Goal: Transaction & Acquisition: Book appointment/travel/reservation

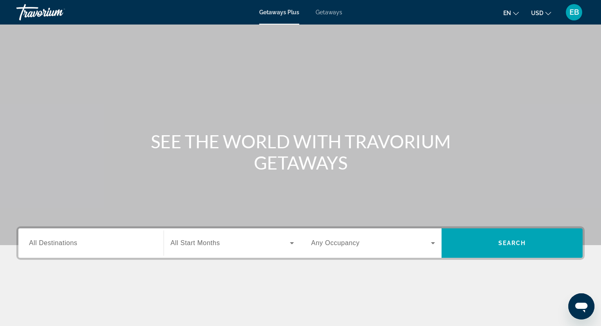
click at [86, 239] on input "Destination All Destinations" at bounding box center [91, 244] width 124 height 10
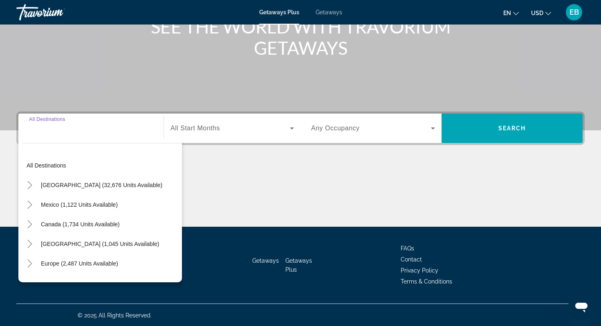
scroll to position [116, 0]
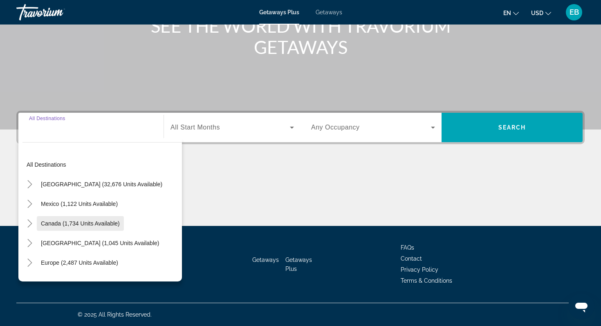
click at [93, 227] on span "Search widget" at bounding box center [80, 224] width 87 height 20
type input "**********"
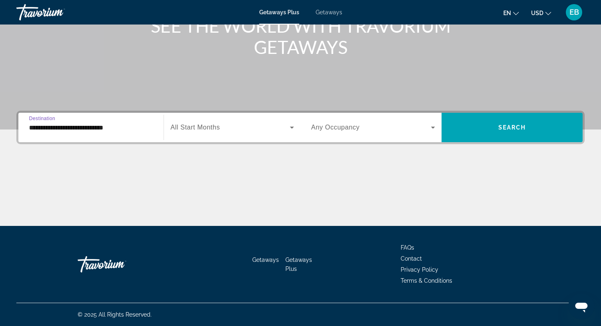
click at [258, 130] on span "Search widget" at bounding box center [230, 128] width 119 height 10
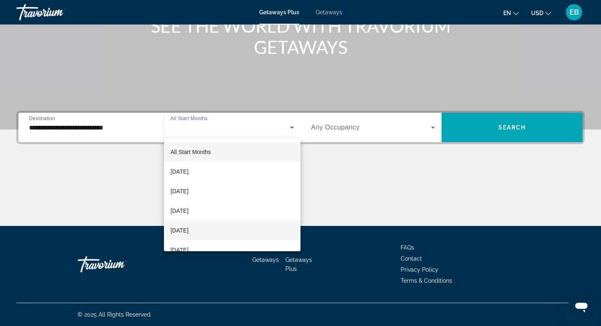
click at [212, 230] on mat-option "[DATE]" at bounding box center [232, 231] width 137 height 20
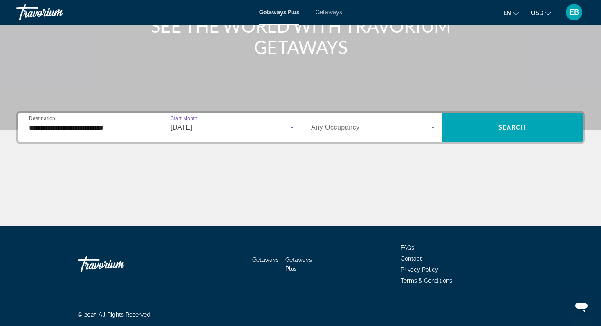
click at [417, 125] on span "Search widget" at bounding box center [371, 128] width 120 height 10
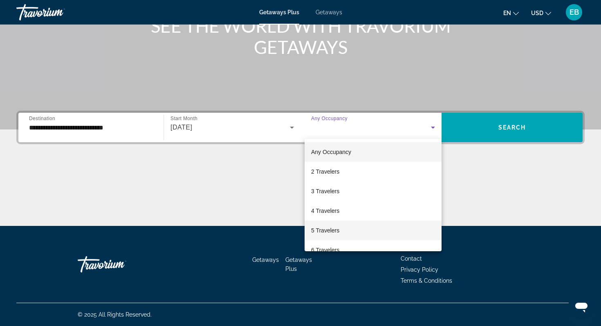
click at [351, 228] on mat-option "5 Travelers" at bounding box center [373, 231] width 137 height 20
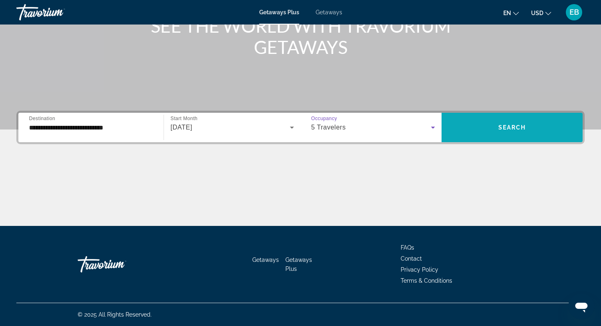
click at [500, 132] on span "Search widget" at bounding box center [512, 128] width 141 height 20
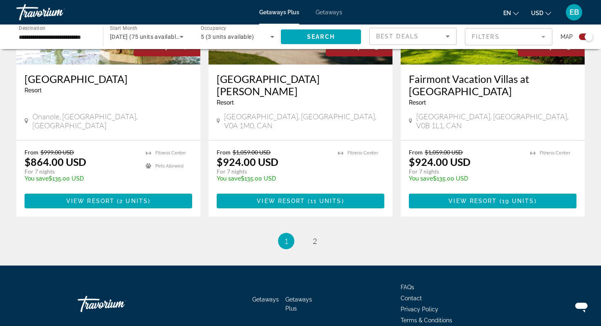
scroll to position [1263, 0]
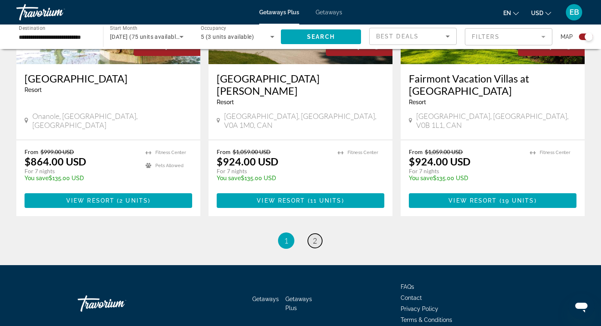
click at [315, 236] on span "2" at bounding box center [315, 240] width 4 height 9
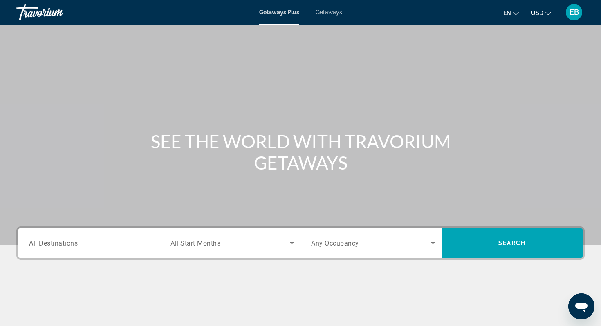
click at [280, 16] on div "Getaways Plus Getaways en English Español Français Italiano Português русский U…" at bounding box center [300, 12] width 601 height 21
click at [323, 11] on span "Getaways" at bounding box center [329, 12] width 27 height 7
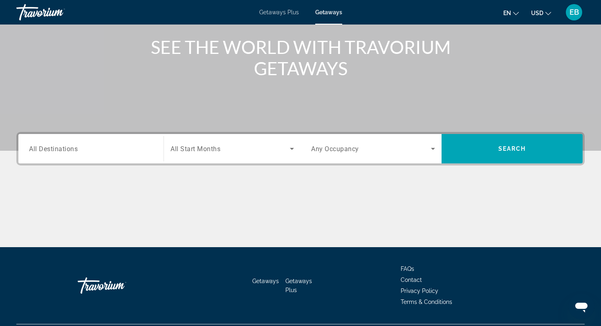
scroll to position [116, 0]
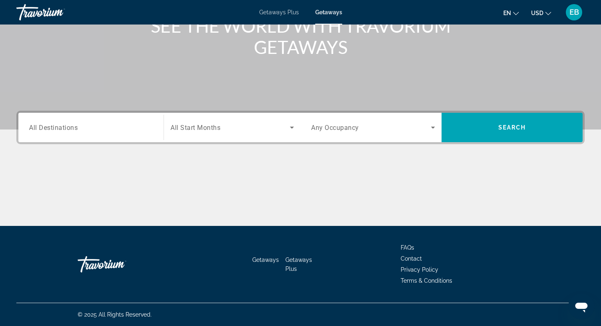
click at [107, 130] on input "Destination All Destinations" at bounding box center [91, 128] width 124 height 10
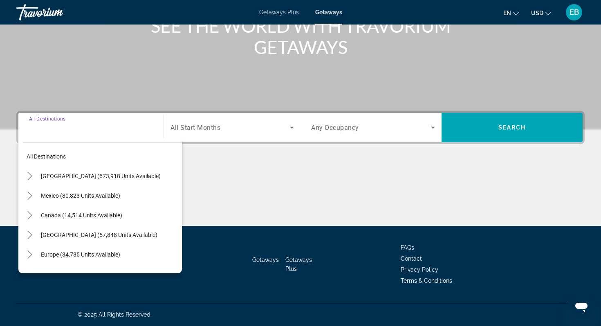
click at [89, 128] on input "Destination All Destinations" at bounding box center [91, 128] width 124 height 10
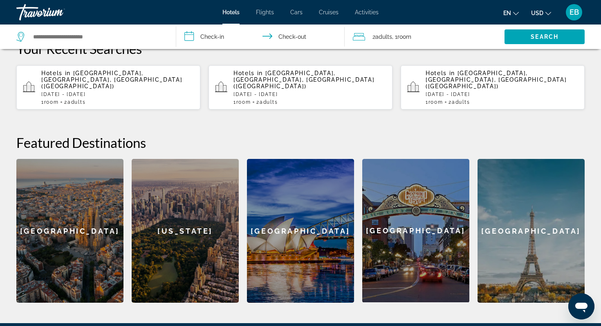
scroll to position [242, 0]
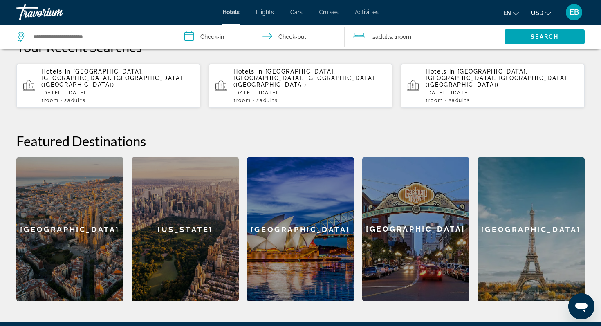
click at [394, 218] on div "San Diego" at bounding box center [415, 229] width 107 height 144
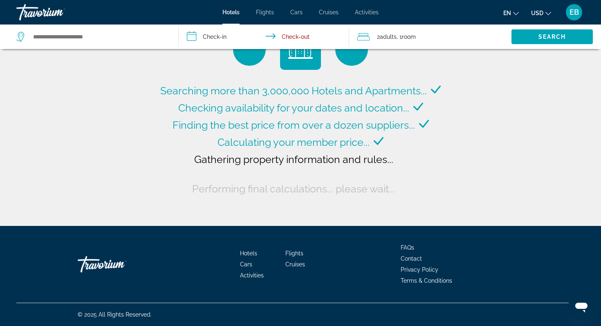
type input "**********"
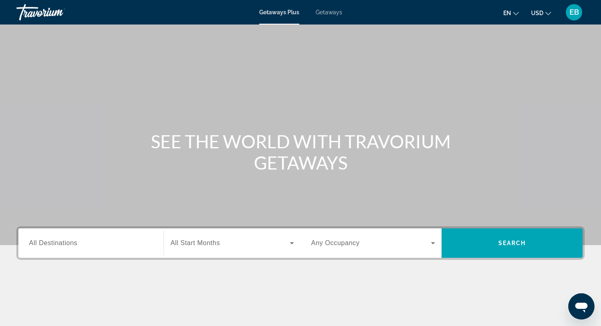
click at [84, 245] on input "Destination All Destinations" at bounding box center [91, 244] width 124 height 10
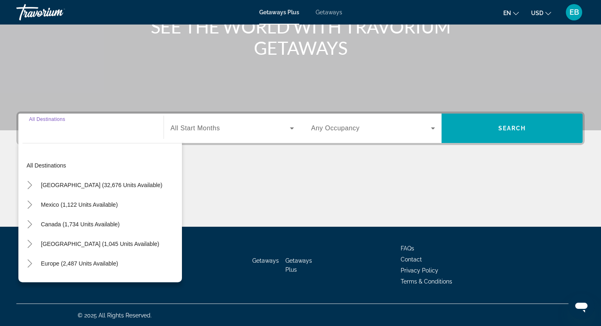
scroll to position [116, 0]
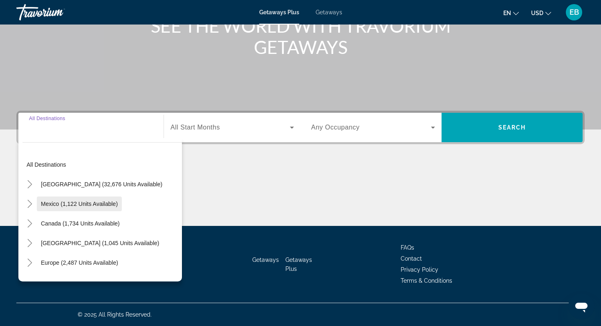
click at [112, 205] on span "Mexico (1,122 units available)" at bounding box center [79, 204] width 77 height 7
type input "**********"
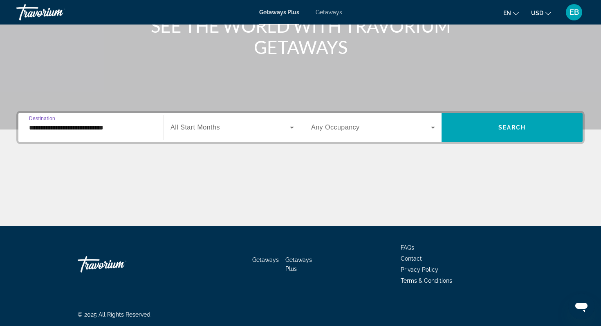
click at [237, 128] on span "Search widget" at bounding box center [230, 128] width 119 height 10
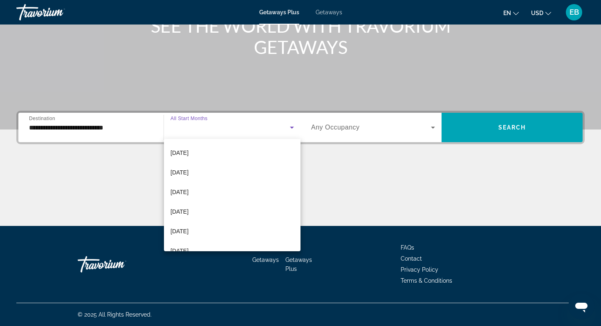
scroll to position [79, 0]
click at [189, 191] on span "[DATE]" at bounding box center [180, 192] width 18 height 10
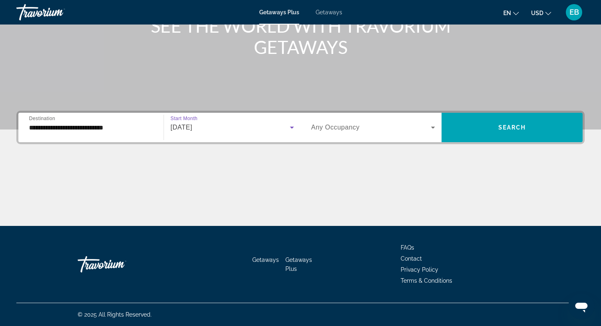
click at [367, 132] on span "Search widget" at bounding box center [371, 128] width 120 height 10
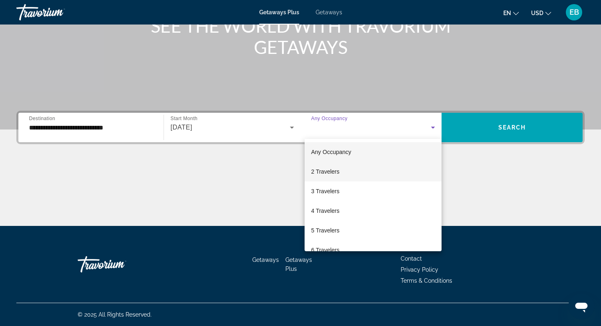
click at [350, 168] on mat-option "2 Travelers" at bounding box center [373, 172] width 137 height 20
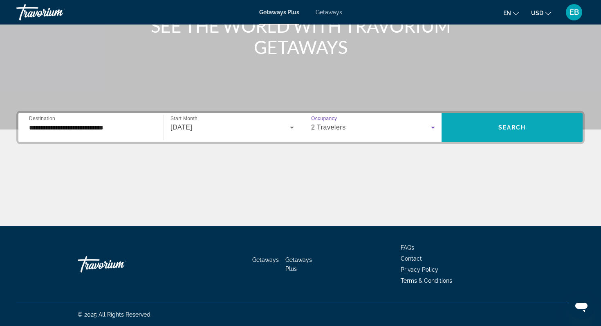
click at [500, 127] on span "Search" at bounding box center [513, 127] width 28 height 7
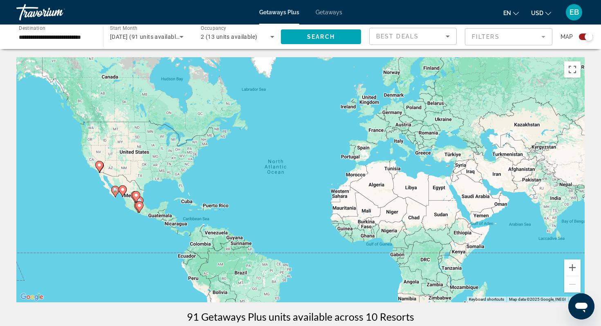
click at [450, 35] on icon "Sort by" at bounding box center [448, 36] width 10 height 10
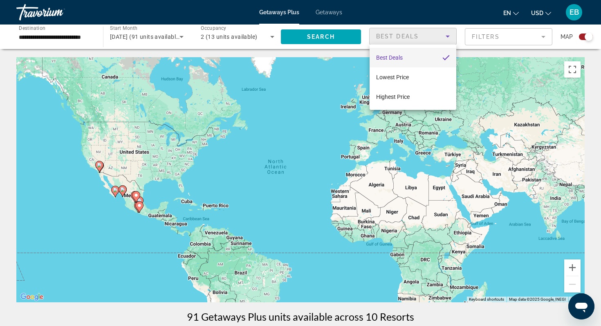
click at [503, 36] on div at bounding box center [300, 163] width 601 height 326
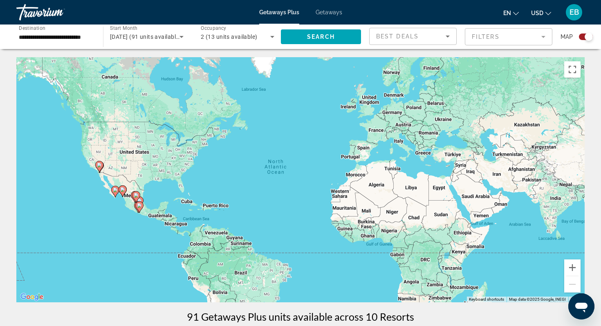
click at [503, 36] on mat-form-field "Filters" at bounding box center [509, 36] width 88 height 17
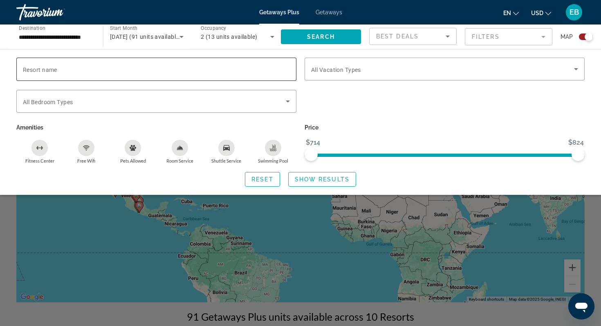
click at [267, 67] on input "Resort name" at bounding box center [156, 70] width 267 height 10
type input "**********"
click at [399, 66] on span "Search widget" at bounding box center [442, 69] width 263 height 10
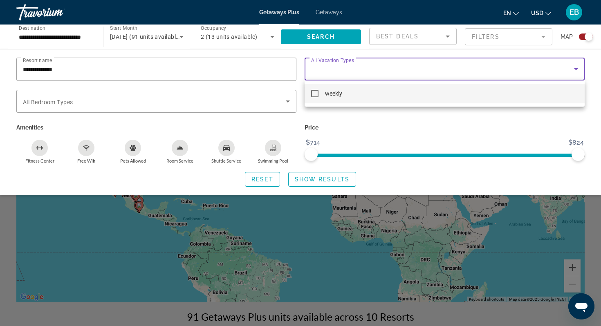
click at [314, 95] on mat-pseudo-checkbox at bounding box center [314, 93] width 7 height 7
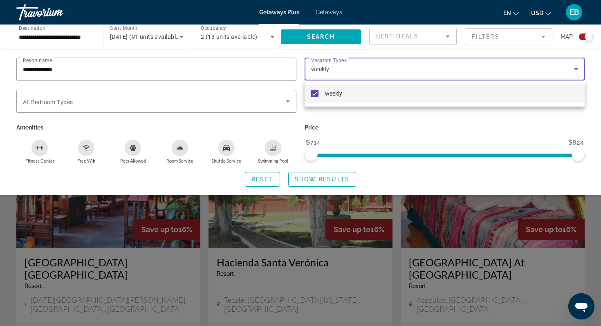
scroll to position [215, 0]
click at [323, 37] on div at bounding box center [300, 163] width 601 height 326
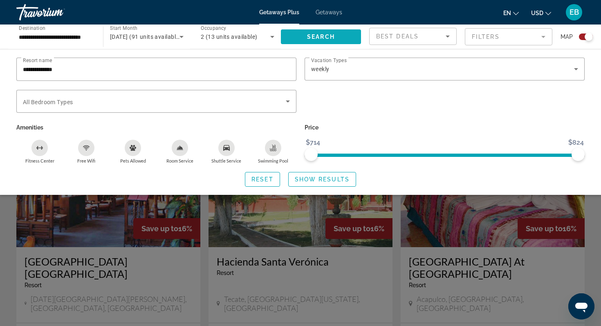
click at [317, 36] on span "Search" at bounding box center [321, 37] width 28 height 7
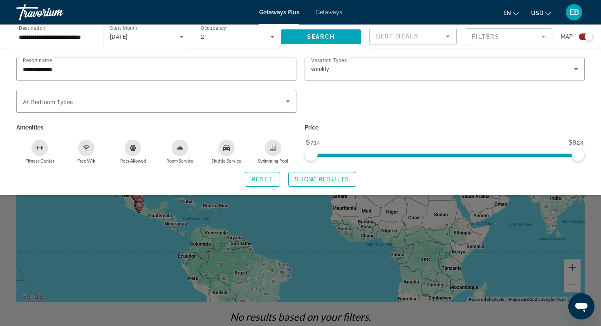
click at [289, 255] on div "Search widget" at bounding box center [300, 225] width 601 height 204
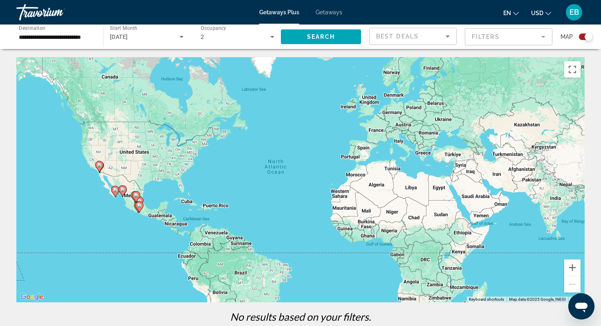
click at [139, 206] on image "Main content" at bounding box center [139, 205] width 5 height 5
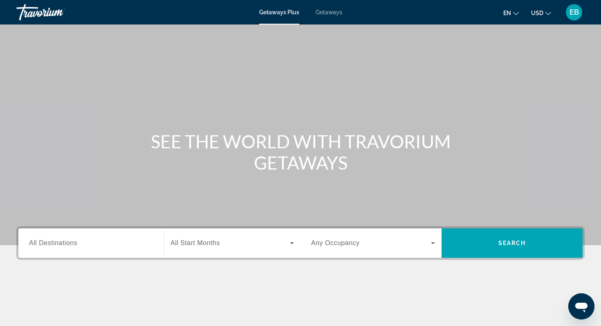
click at [93, 248] on input "Destination All Destinations" at bounding box center [91, 244] width 124 height 10
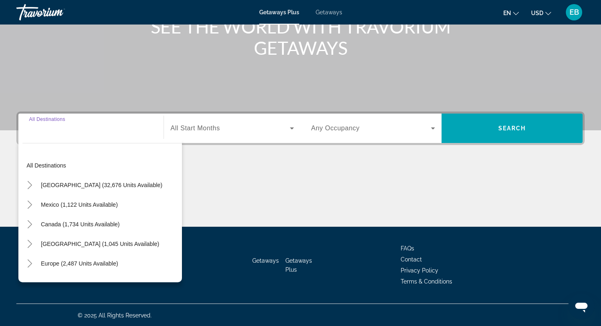
scroll to position [116, 0]
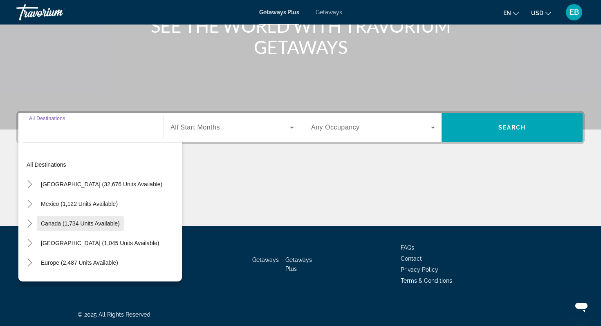
click at [105, 224] on span "Canada (1,734 units available)" at bounding box center [80, 223] width 79 height 7
type input "**********"
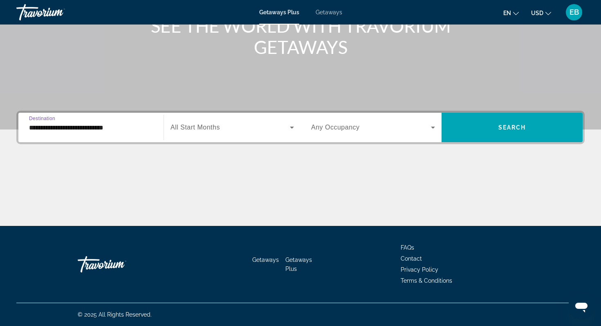
click at [262, 127] on span "Search widget" at bounding box center [230, 128] width 119 height 10
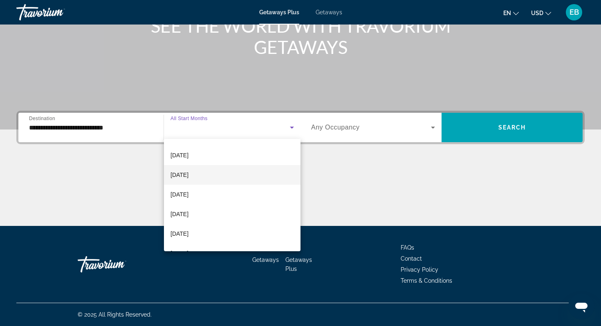
scroll to position [57, 0]
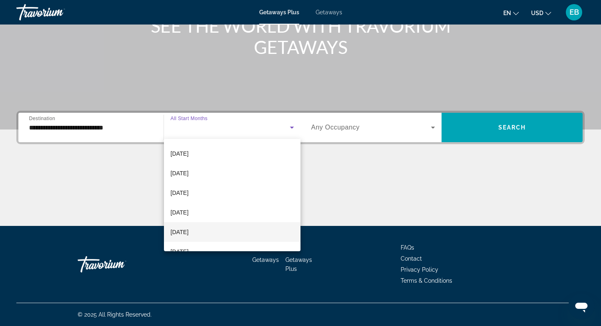
click at [181, 236] on span "[DATE]" at bounding box center [180, 232] width 18 height 10
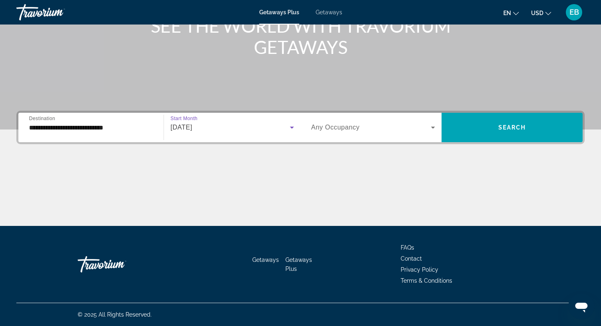
click at [422, 129] on span "Search widget" at bounding box center [371, 128] width 120 height 10
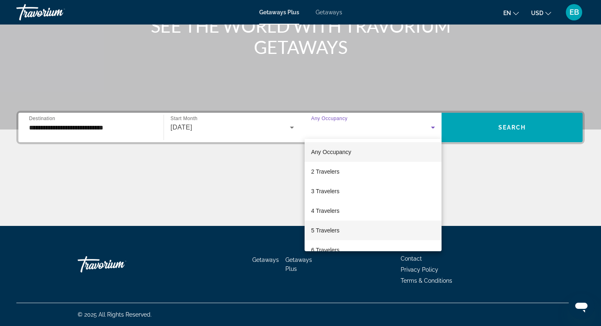
click at [336, 230] on span "5 Travelers" at bounding box center [325, 231] width 28 height 10
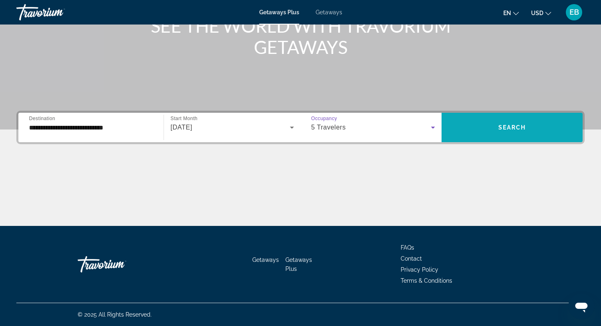
click at [510, 133] on span "Search widget" at bounding box center [512, 128] width 141 height 20
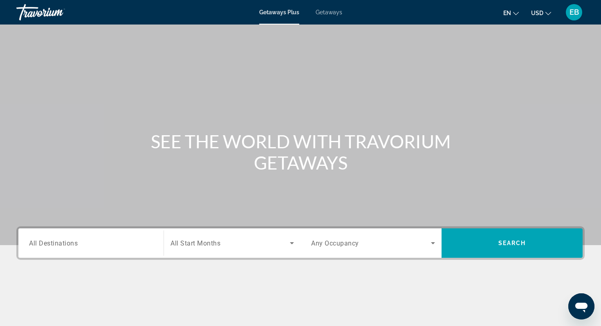
click at [210, 247] on span "Search widget" at bounding box center [230, 243] width 119 height 10
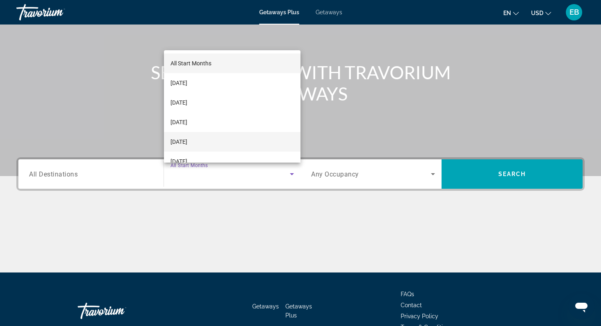
click at [217, 138] on mat-option "[DATE]" at bounding box center [232, 142] width 137 height 20
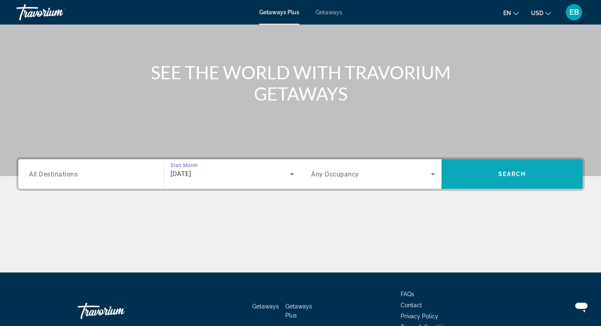
click at [532, 175] on span "Search widget" at bounding box center [512, 174] width 141 height 20
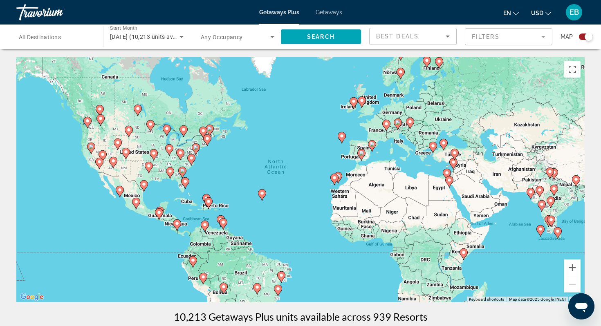
click at [332, 15] on span "Getaways" at bounding box center [329, 12] width 27 height 7
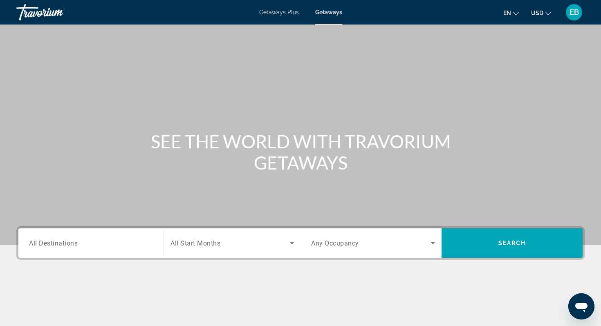
click at [90, 248] on input "Destination All Destinations" at bounding box center [91, 244] width 124 height 10
click at [93, 245] on input "Destination All Destinations" at bounding box center [91, 244] width 124 height 10
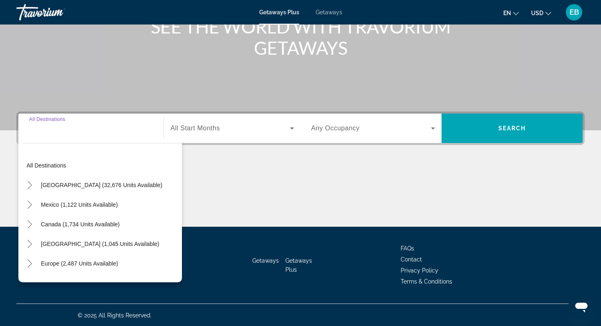
scroll to position [116, 0]
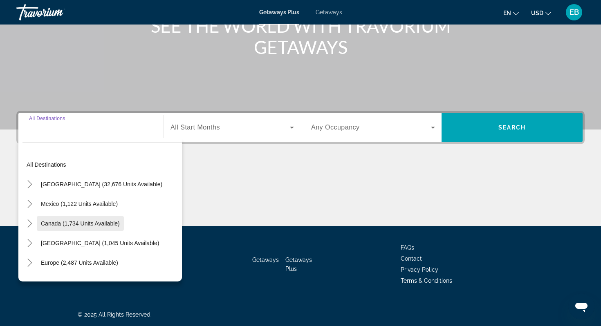
click at [78, 226] on span "Canada (1,734 units available)" at bounding box center [80, 223] width 79 height 7
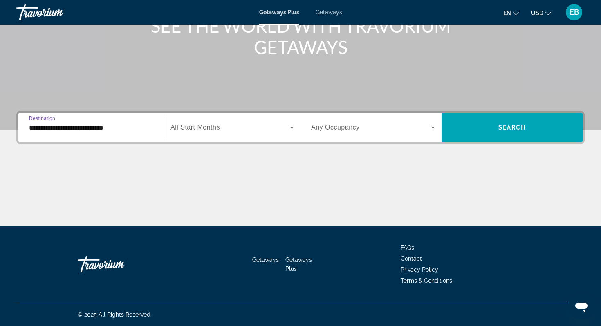
click at [258, 127] on span "Search widget" at bounding box center [230, 128] width 119 height 10
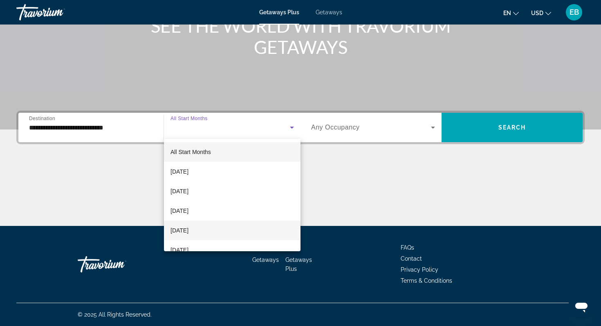
click at [189, 229] on span "[DATE]" at bounding box center [180, 231] width 18 height 10
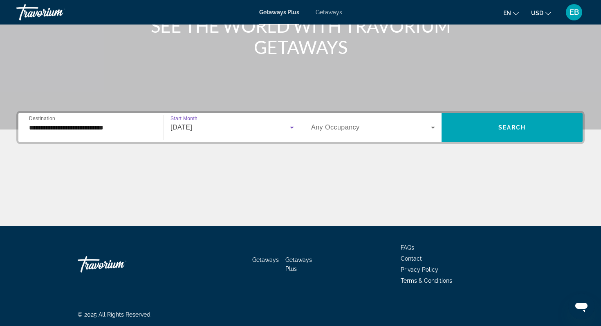
click at [378, 129] on span "Search widget" at bounding box center [371, 128] width 120 height 10
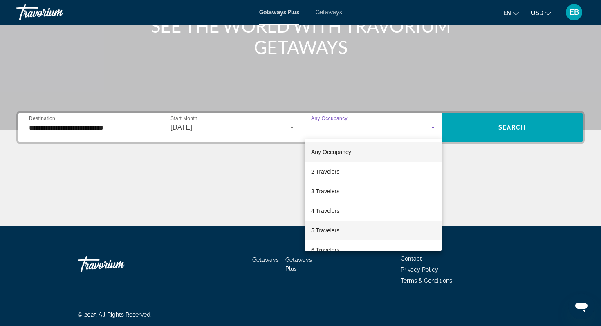
click at [343, 230] on mat-option "5 Travelers" at bounding box center [373, 231] width 137 height 20
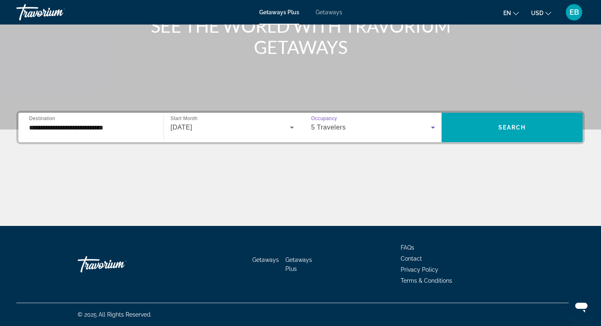
click at [136, 128] on input "**********" at bounding box center [91, 128] width 124 height 10
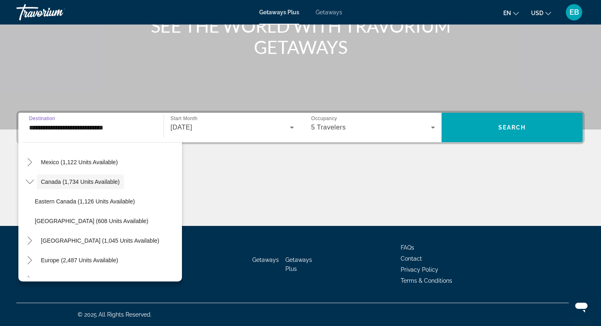
scroll to position [44, 0]
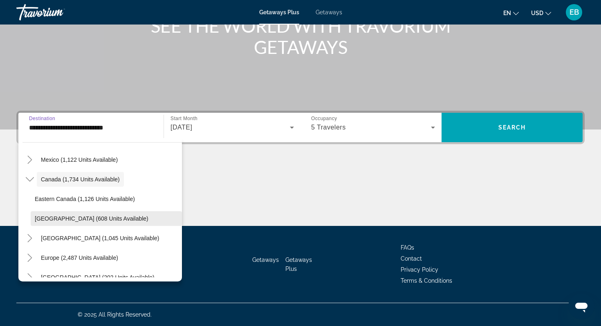
click at [124, 220] on span "Western Canada (608 units available)" at bounding box center [92, 219] width 114 height 7
type input "**********"
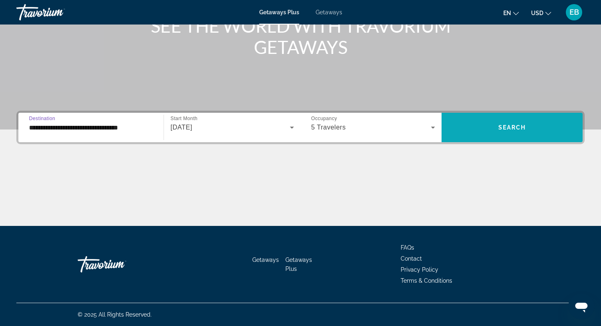
click at [510, 133] on span "Search widget" at bounding box center [512, 128] width 141 height 20
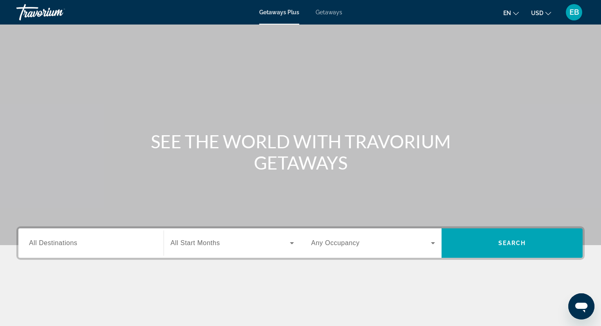
click at [72, 239] on input "Destination All Destinations" at bounding box center [91, 244] width 124 height 10
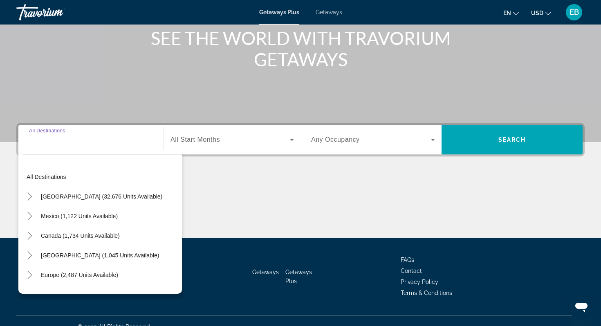
scroll to position [116, 0]
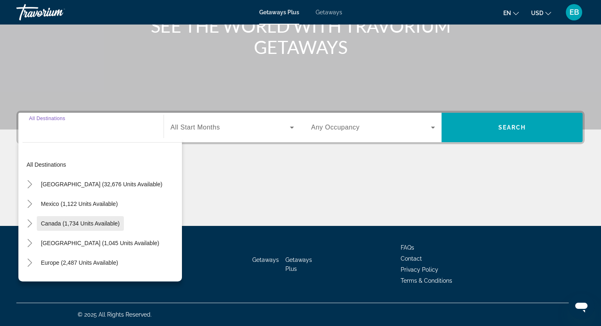
click at [83, 225] on span "Canada (1,734 units available)" at bounding box center [80, 223] width 79 height 7
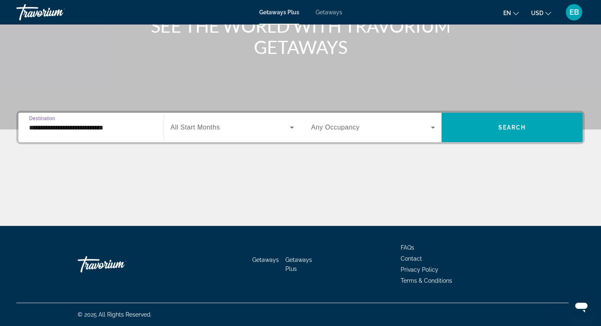
click at [101, 128] on input "**********" at bounding box center [91, 128] width 124 height 10
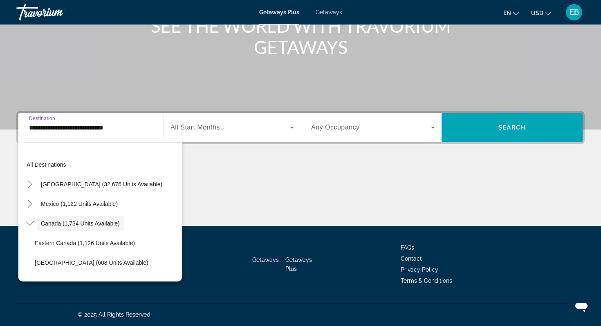
scroll to position [9, 0]
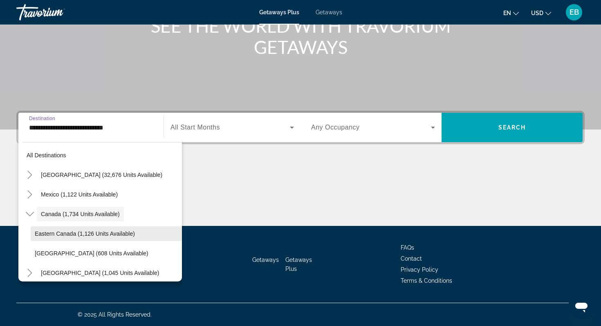
click at [77, 235] on span "Eastern Canada (1,126 units available)" at bounding box center [85, 234] width 100 height 7
type input "**********"
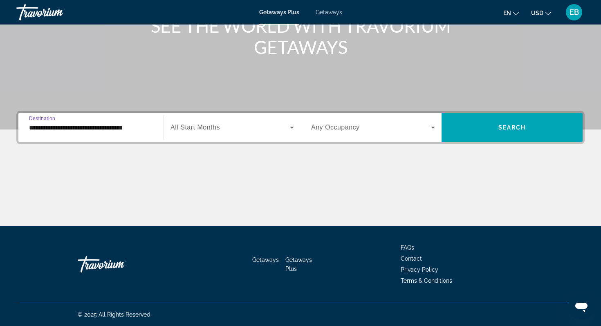
click at [292, 123] on icon "Search widget" at bounding box center [292, 128] width 10 height 10
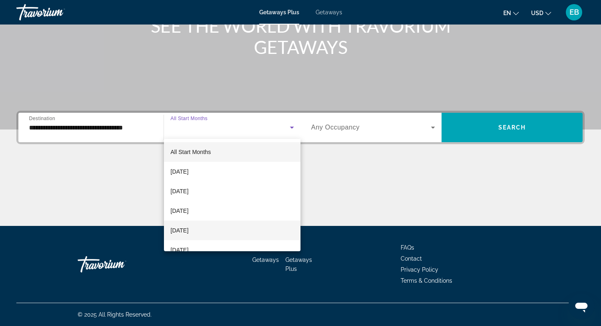
click at [214, 231] on mat-option "[DATE]" at bounding box center [232, 231] width 137 height 20
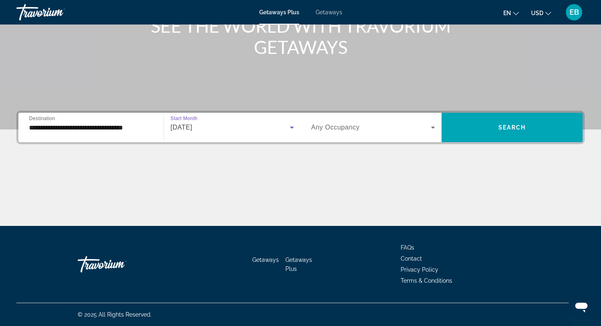
click at [411, 125] on span "Search widget" at bounding box center [371, 128] width 120 height 10
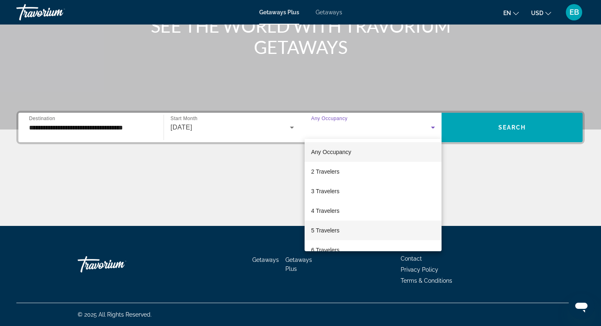
click at [346, 234] on mat-option "5 Travelers" at bounding box center [373, 231] width 137 height 20
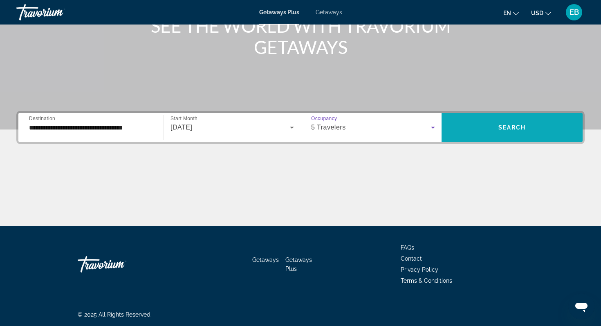
click at [528, 130] on span "Search widget" at bounding box center [512, 128] width 141 height 20
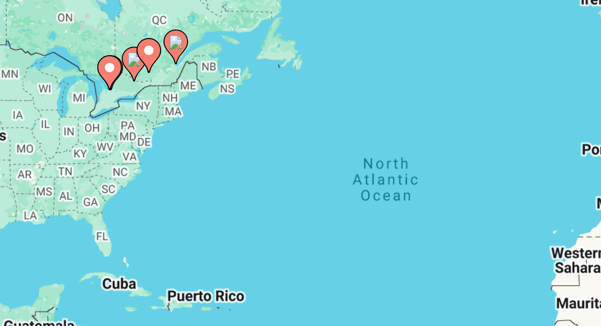
click at [169, 115] on div "To activate drag with keyboard, press Alt + Enter. Once in keyboard drag state,…" at bounding box center [300, 179] width 569 height 245
click at [182, 130] on image "Main content" at bounding box center [183, 129] width 5 height 5
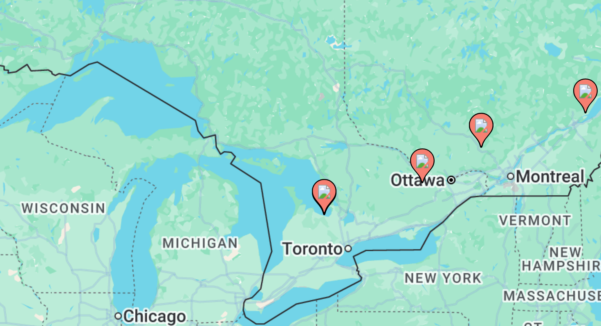
click at [300, 175] on icon "Main content" at bounding box center [300, 174] width 7 height 11
type input "**********"
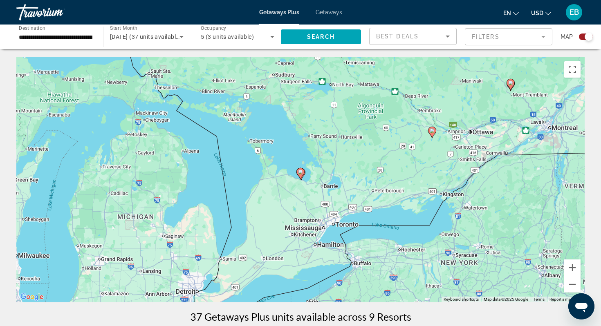
click at [182, 39] on icon "Search widget" at bounding box center [182, 37] width 10 height 10
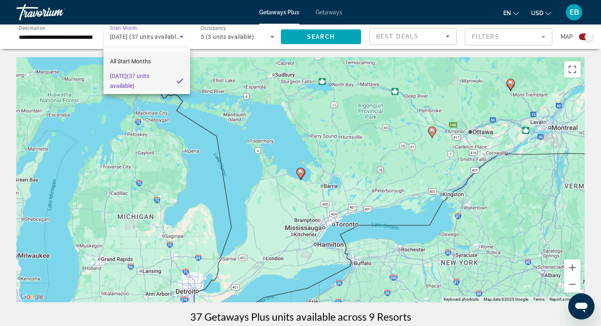
click at [139, 63] on span "All Start Months" at bounding box center [130, 61] width 41 height 7
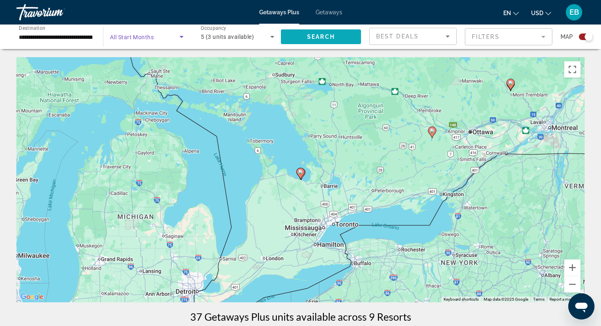
click at [316, 39] on span "Search" at bounding box center [321, 37] width 28 height 7
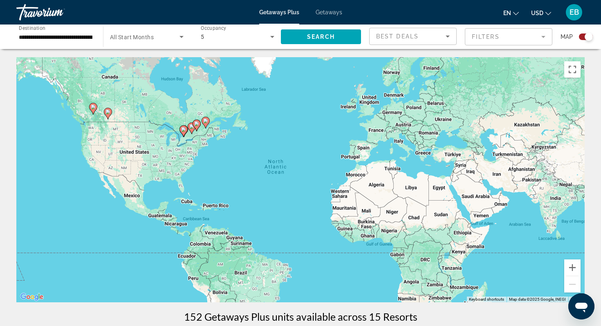
click at [184, 129] on image "Main content" at bounding box center [183, 129] width 5 height 5
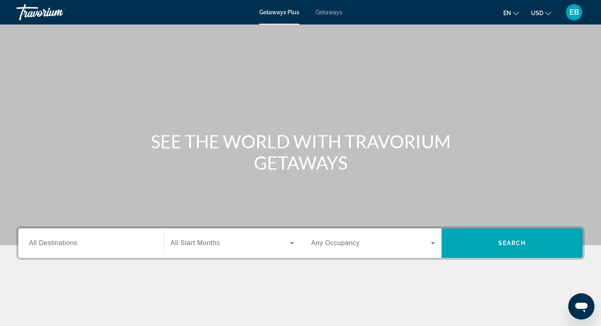
click at [548, 17] on button "USD USD ($) MXN (Mex$) CAD (Can$) GBP (£) EUR (€) AUD (A$) NZD (NZ$) CNY (CN¥)" at bounding box center [541, 13] width 20 height 12
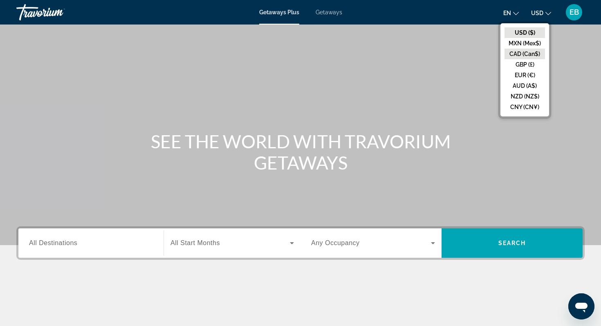
click at [530, 55] on button "CAD (Can$)" at bounding box center [525, 54] width 40 height 11
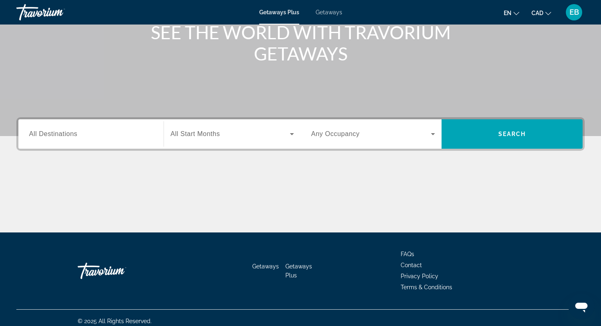
scroll to position [106, 0]
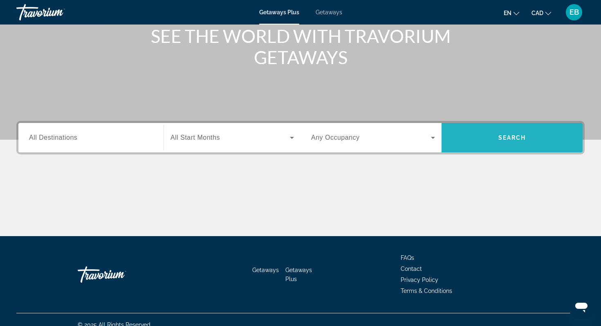
click at [511, 137] on span "Search" at bounding box center [513, 138] width 28 height 7
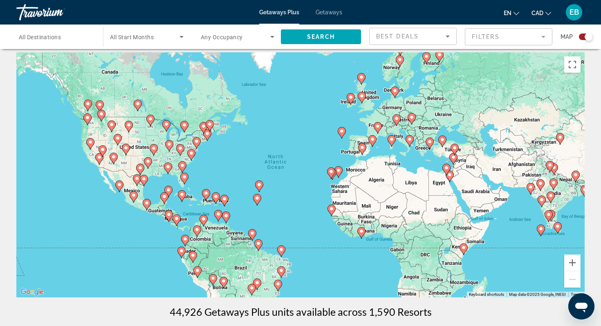
scroll to position [4, 0]
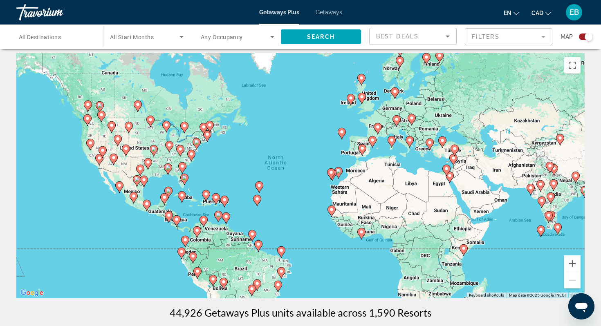
click at [544, 36] on mat-form-field "Filters" at bounding box center [509, 36] width 88 height 17
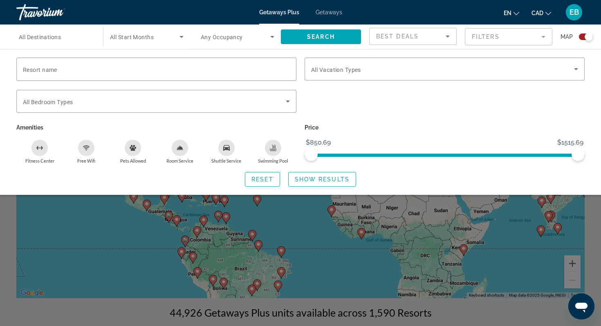
click at [207, 305] on div "Search widget" at bounding box center [300, 225] width 601 height 204
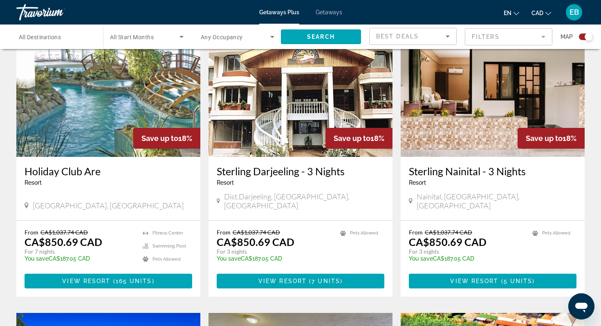
scroll to position [306, 0]
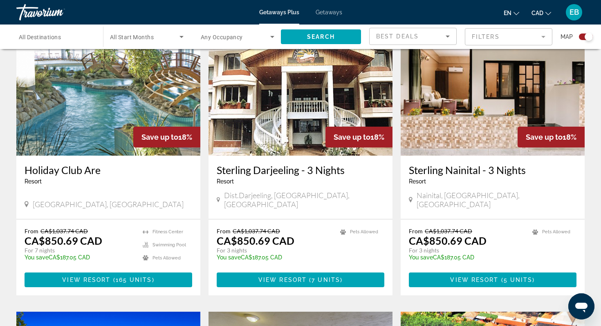
click at [540, 35] on mat-form-field "Filters" at bounding box center [509, 36] width 88 height 17
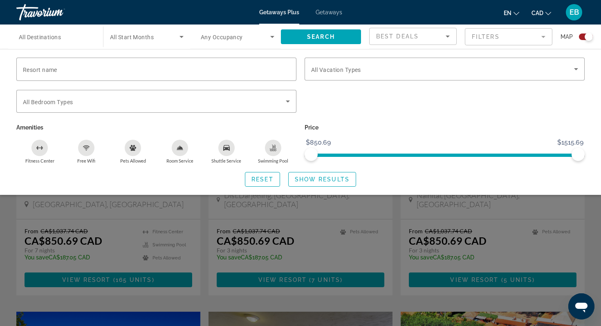
click at [538, 254] on div "Search widget" at bounding box center [300, 225] width 601 height 204
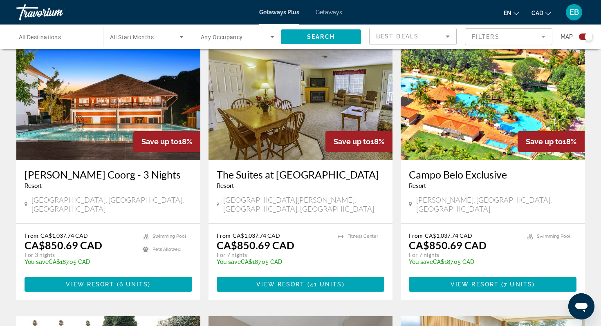
scroll to position [587, 0]
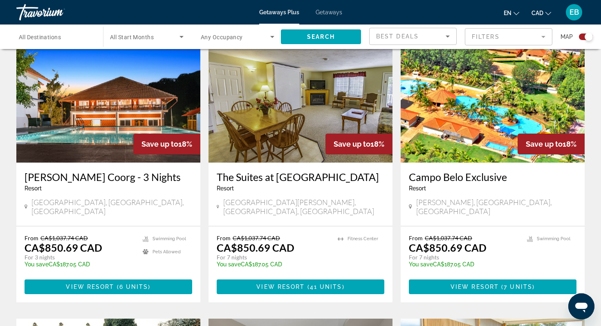
click at [487, 130] on img "Main content" at bounding box center [493, 97] width 184 height 131
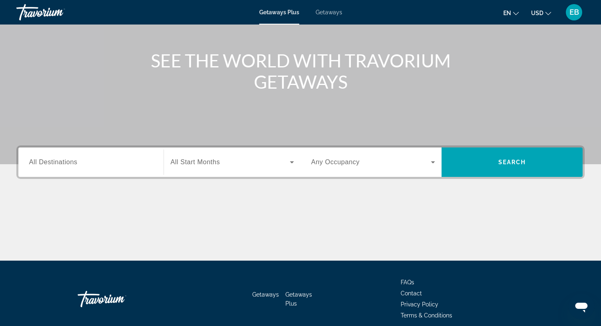
scroll to position [116, 0]
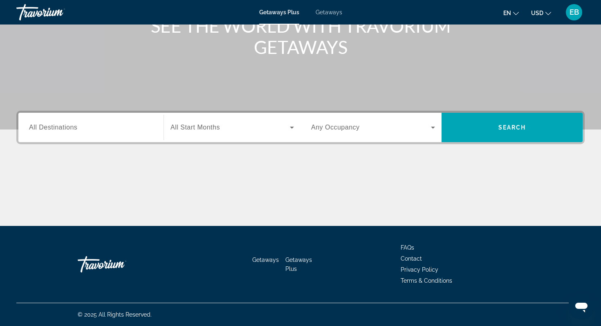
click at [129, 132] on input "Destination All Destinations" at bounding box center [91, 128] width 124 height 10
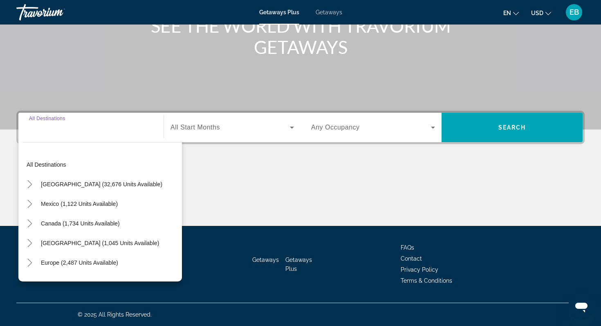
click at [331, 14] on span "Getaways" at bounding box center [329, 12] width 27 height 7
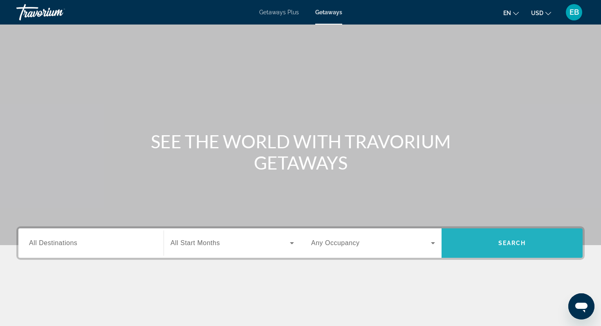
click at [520, 240] on span "Search" at bounding box center [513, 243] width 28 height 7
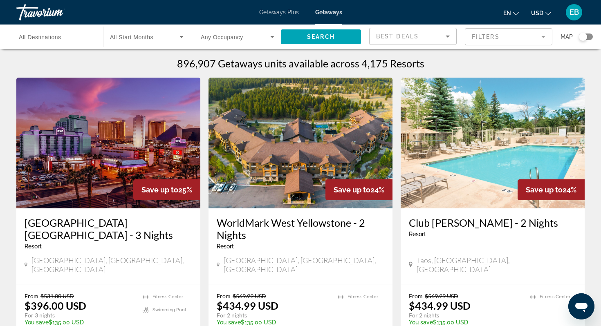
click at [525, 29] on mat-form-field "Filters" at bounding box center [509, 36] width 88 height 17
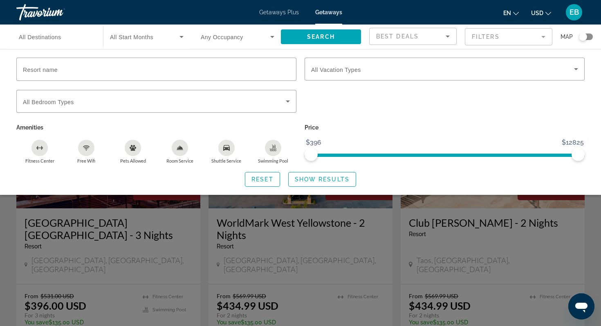
click at [432, 169] on div "Resort name Vacation Types All Vacation Types Bedroom Types All Bedroom Types A…" at bounding box center [300, 122] width 601 height 129
click at [360, 254] on div "Search widget" at bounding box center [300, 225] width 601 height 204
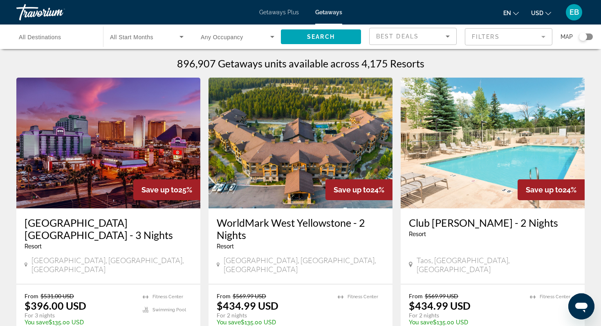
click at [512, 38] on mat-form-field "Filters" at bounding box center [509, 36] width 88 height 17
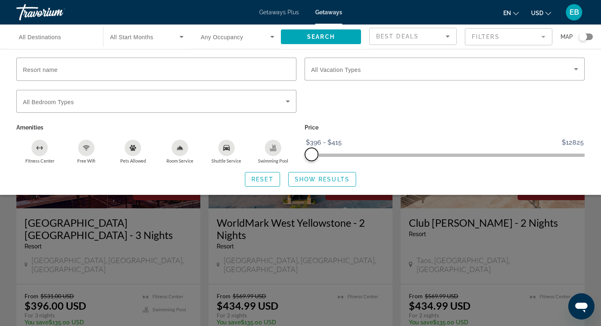
drag, startPoint x: 578, startPoint y: 155, endPoint x: 312, endPoint y: 160, distance: 266.3
click at [312, 160] on span "ngx-slider-max" at bounding box center [311, 154] width 13 height 13
click at [328, 36] on span "Search" at bounding box center [321, 37] width 28 height 7
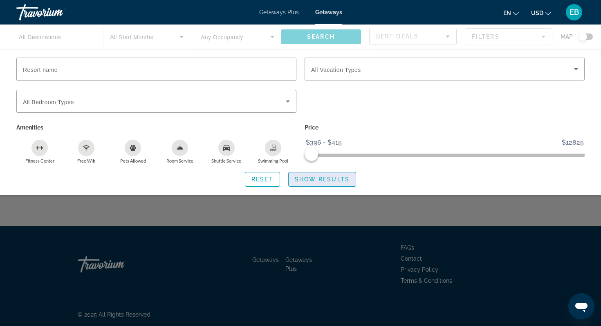
click at [314, 178] on span "Show Results" at bounding box center [322, 179] width 55 height 7
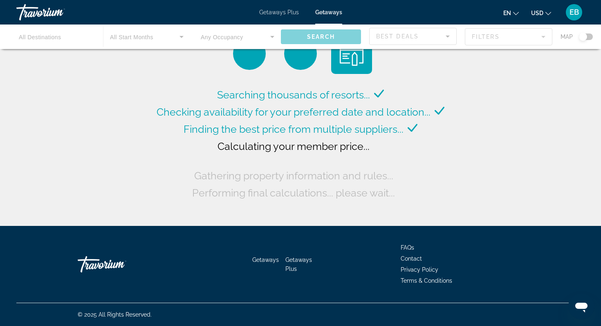
click at [522, 37] on div "Main content" at bounding box center [300, 37] width 601 height 25
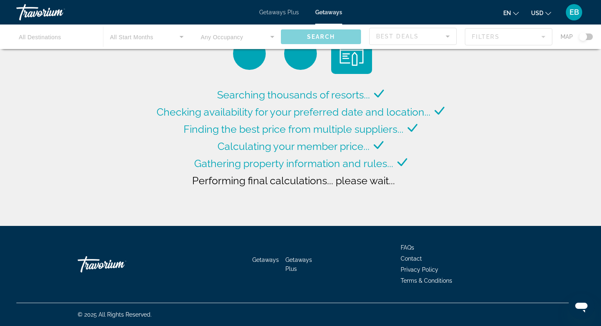
click at [497, 37] on div "Main content" at bounding box center [300, 37] width 601 height 25
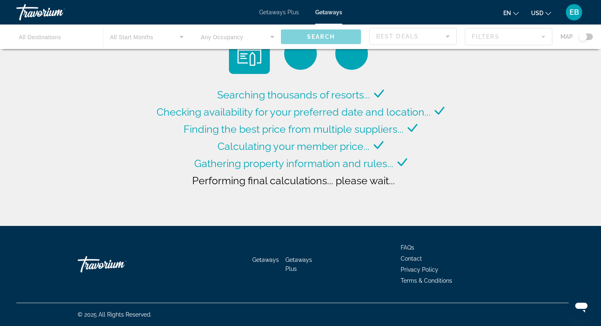
click at [509, 37] on div "Main content" at bounding box center [300, 37] width 601 height 25
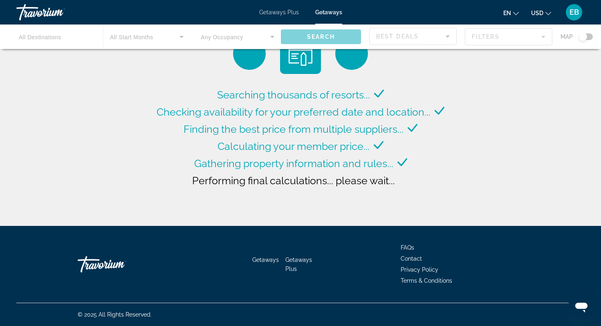
click at [544, 37] on div "Main content" at bounding box center [300, 37] width 601 height 25
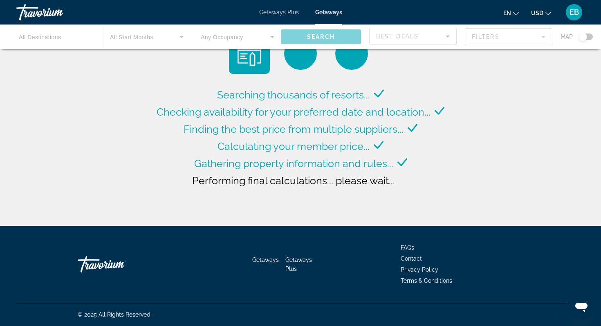
click at [293, 11] on span "Getaways Plus" at bounding box center [279, 12] width 40 height 7
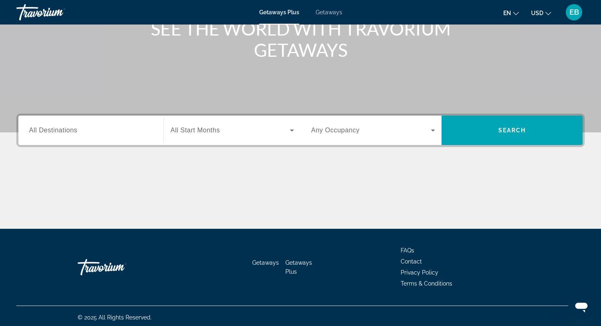
scroll to position [116, 0]
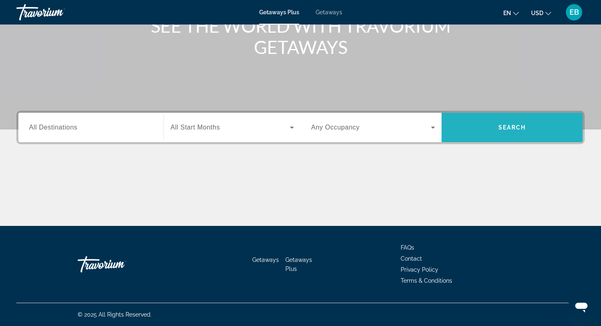
click at [494, 133] on span "Search widget" at bounding box center [512, 128] width 141 height 20
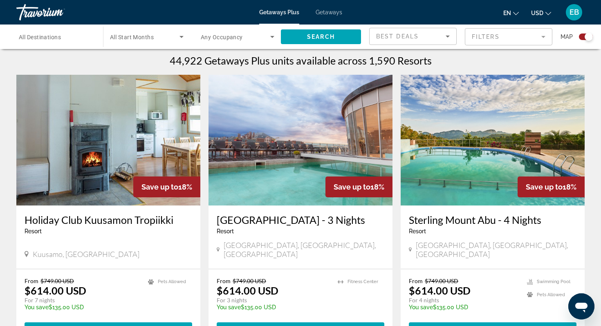
scroll to position [257, 0]
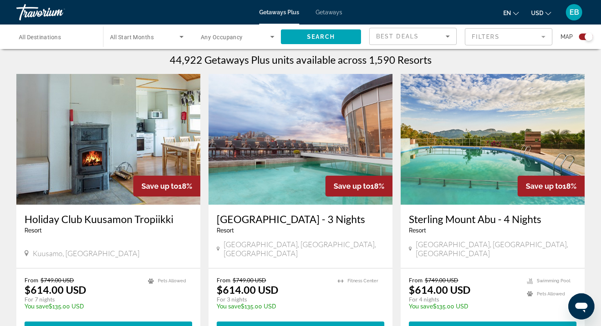
click at [304, 180] on img "Main content" at bounding box center [301, 139] width 184 height 131
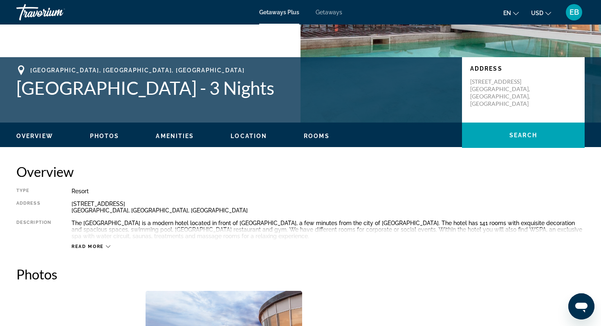
scroll to position [146, 0]
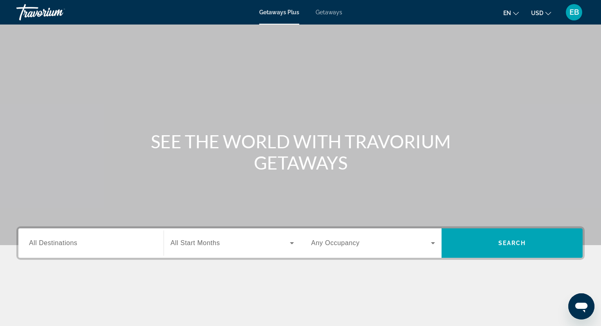
click at [336, 16] on div "Getaways Plus Getaways en English Español Français Italiano Português русский U…" at bounding box center [300, 12] width 601 height 21
click at [335, 11] on span "Getaways" at bounding box center [329, 12] width 27 height 7
click at [550, 15] on icon "Change currency" at bounding box center [549, 14] width 6 height 6
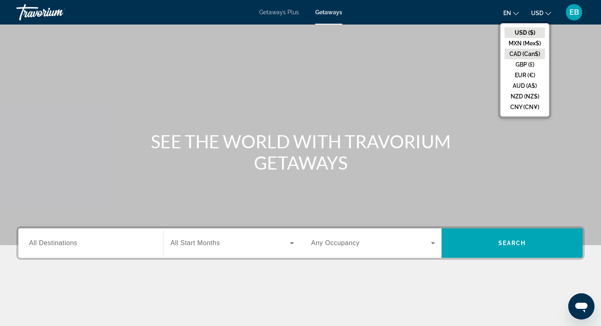
click at [533, 52] on button "CAD (Can$)" at bounding box center [525, 54] width 40 height 11
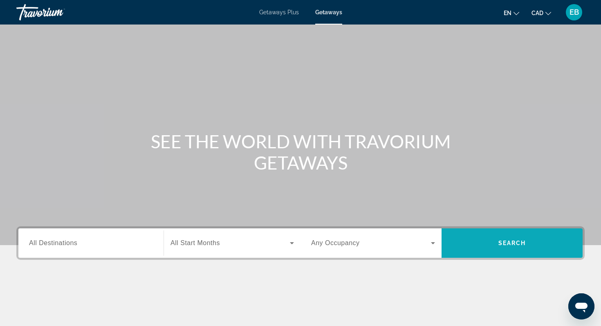
click at [526, 243] on span "Search" at bounding box center [513, 243] width 28 height 7
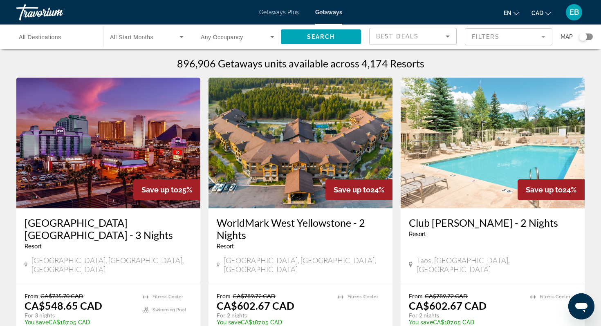
click at [531, 38] on mat-form-field "Filters" at bounding box center [509, 36] width 88 height 17
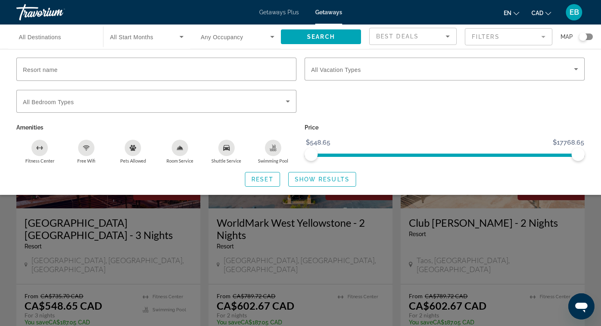
click at [353, 259] on div "Search widget" at bounding box center [300, 225] width 601 height 204
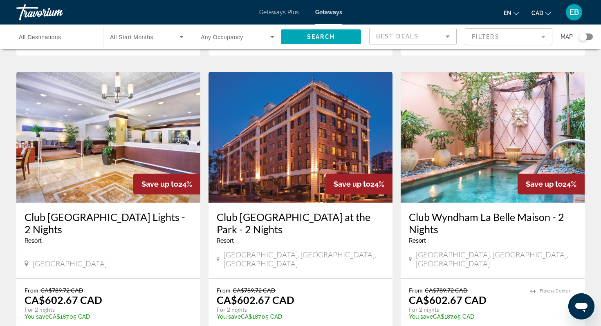
scroll to position [306, 0]
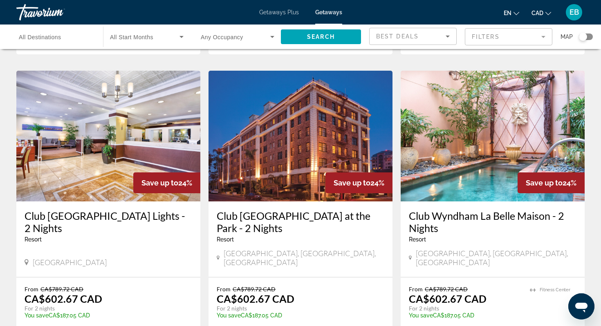
click at [314, 210] on h3 "Club [GEOGRAPHIC_DATA] at the Park - 2 Nights" at bounding box center [301, 222] width 168 height 25
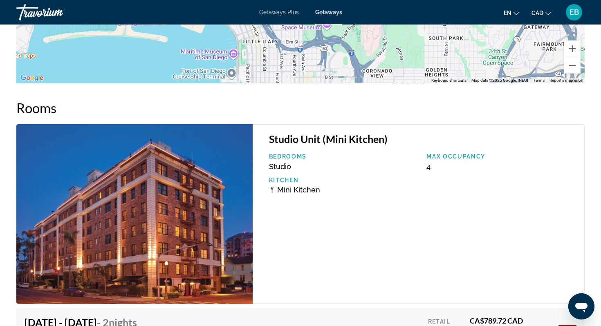
scroll to position [1283, 0]
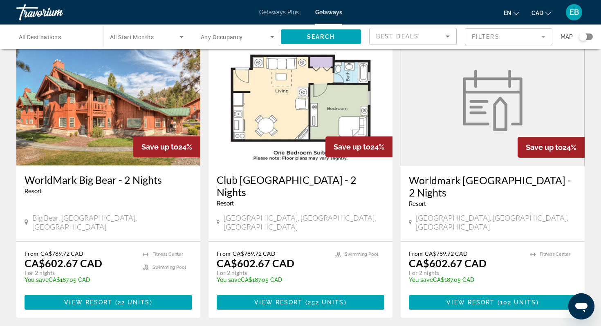
scroll to position [643, 0]
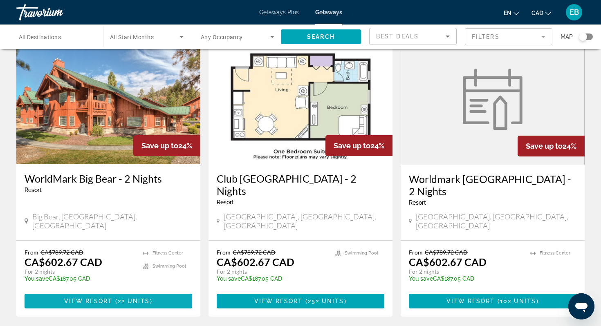
click at [103, 298] on span "View Resort" at bounding box center [88, 301] width 48 height 7
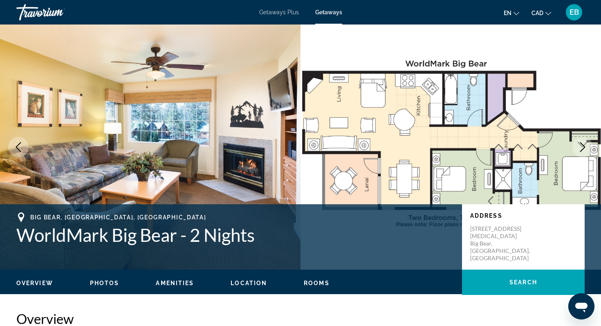
click at [280, 12] on span "Getaways Plus" at bounding box center [279, 12] width 40 height 7
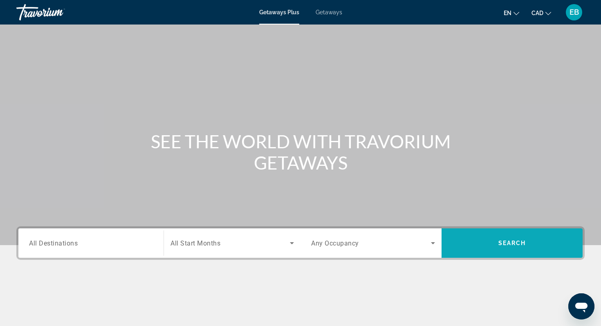
click at [502, 238] on span "Search widget" at bounding box center [512, 244] width 141 height 20
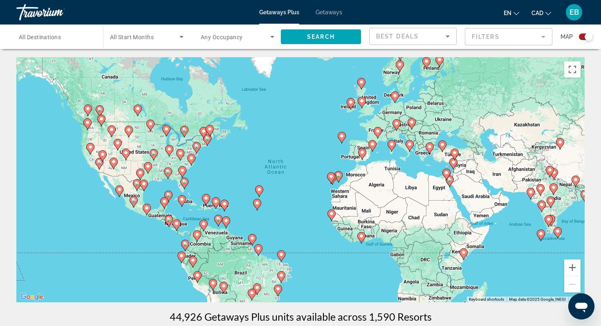
click at [149, 41] on span "Search widget" at bounding box center [145, 37] width 70 height 10
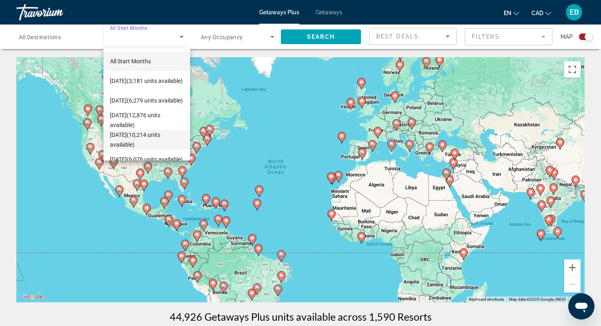
click at [152, 135] on span "December 2025 (10,214 units available)" at bounding box center [147, 140] width 74 height 20
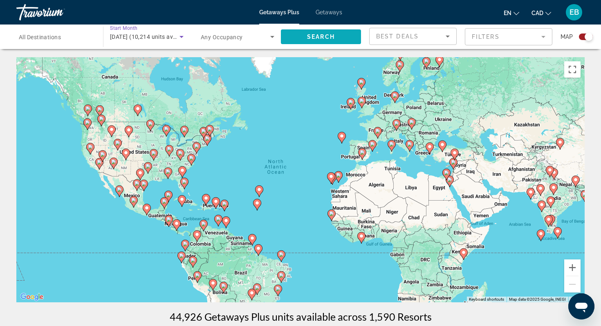
click at [314, 38] on span "Search" at bounding box center [321, 37] width 28 height 7
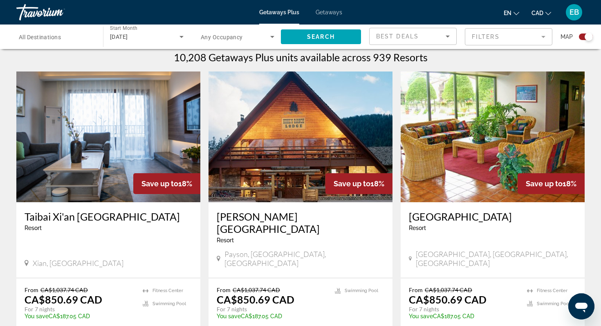
scroll to position [251, 0]
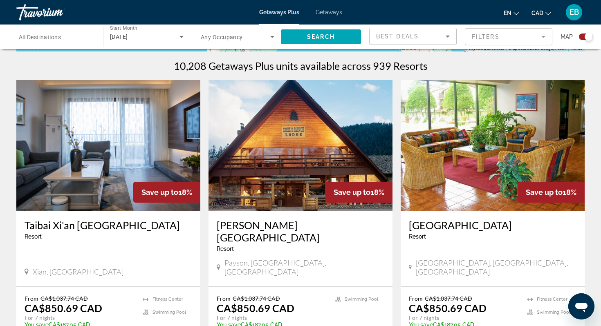
click at [84, 35] on input "Destination All Destinations" at bounding box center [56, 37] width 74 height 10
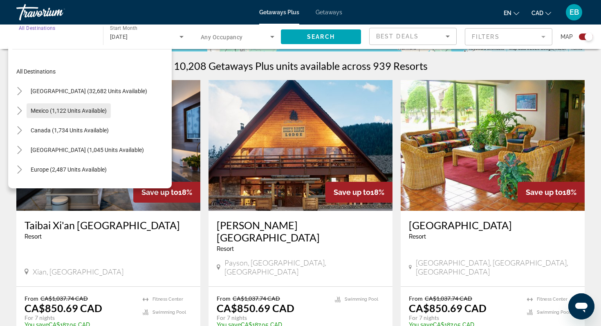
click at [89, 110] on span "Mexico (1,122 units available)" at bounding box center [69, 111] width 76 height 7
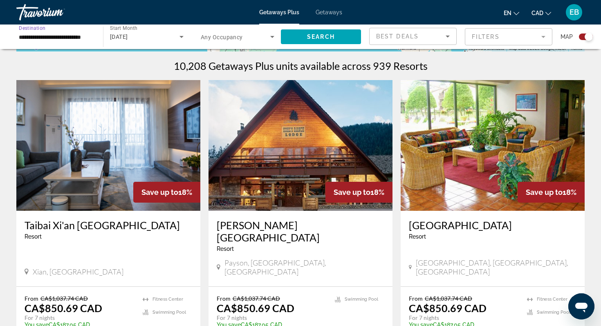
click at [78, 39] on input "**********" at bounding box center [56, 37] width 74 height 10
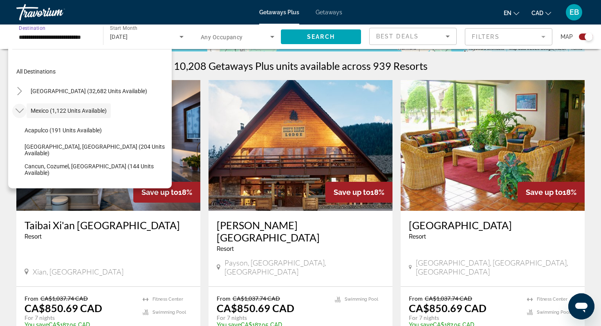
click at [14, 113] on mat-icon "Toggle Mexico (1,122 units available)" at bounding box center [19, 111] width 14 height 14
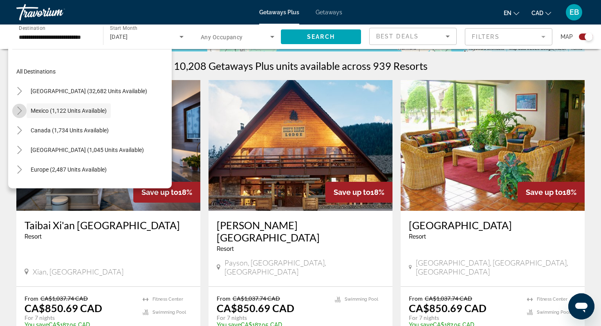
click at [18, 112] on icon "Toggle Mexico (1,122 units available)" at bounding box center [20, 111] width 8 height 8
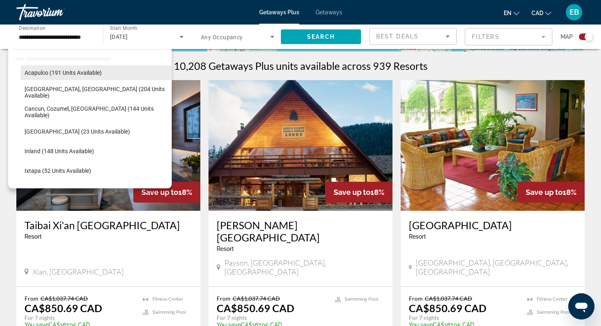
scroll to position [55, 0]
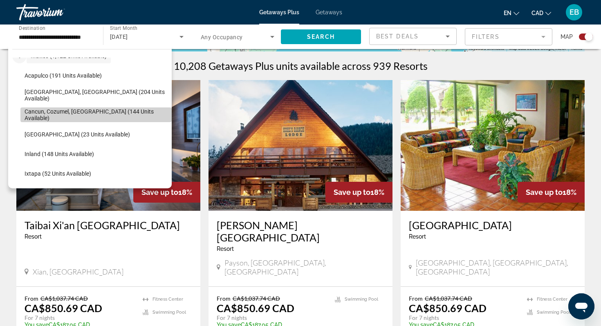
click at [50, 115] on span "Cancun, Cozumel, Riviera Maya (144 units available)" at bounding box center [96, 114] width 143 height 13
type input "**********"
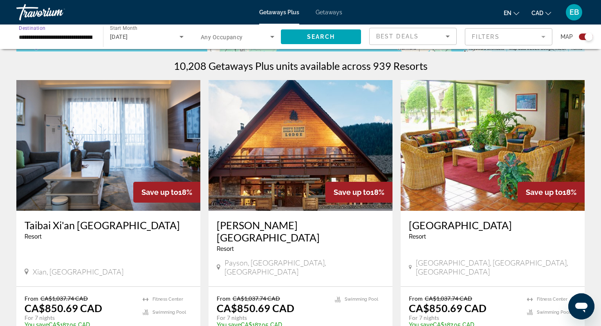
click at [272, 37] on icon "Search widget" at bounding box center [272, 37] width 4 height 2
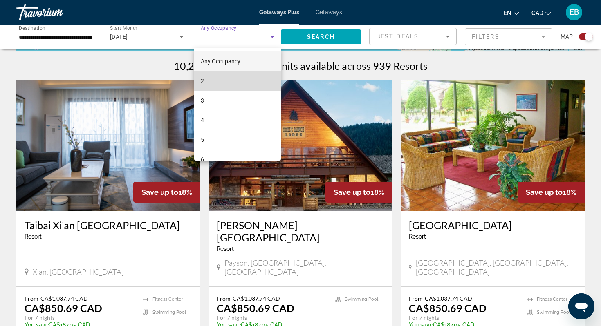
click at [241, 79] on mat-option "2" at bounding box center [237, 81] width 87 height 20
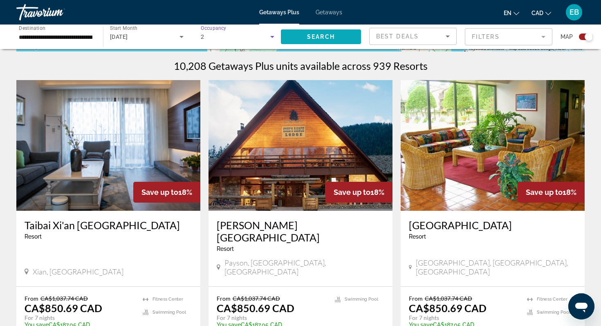
click at [308, 34] on span "Search" at bounding box center [321, 37] width 28 height 7
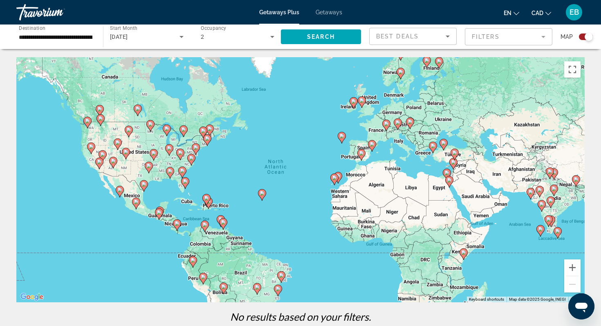
click at [182, 35] on icon "Search widget" at bounding box center [182, 37] width 10 height 10
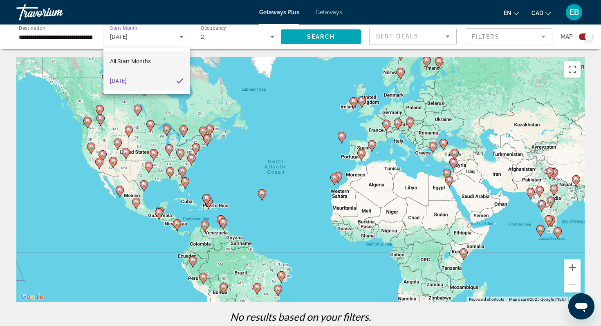
click at [152, 63] on mat-option "All Start Months" at bounding box center [146, 62] width 87 height 20
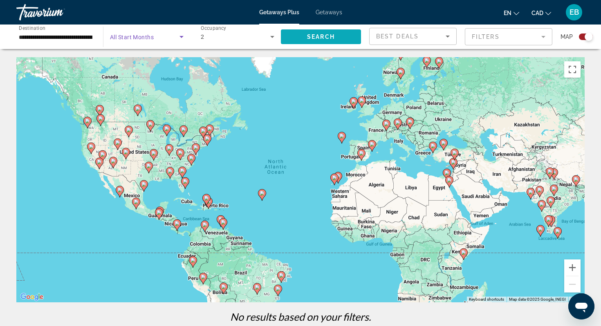
click at [325, 38] on span "Search" at bounding box center [321, 37] width 28 height 7
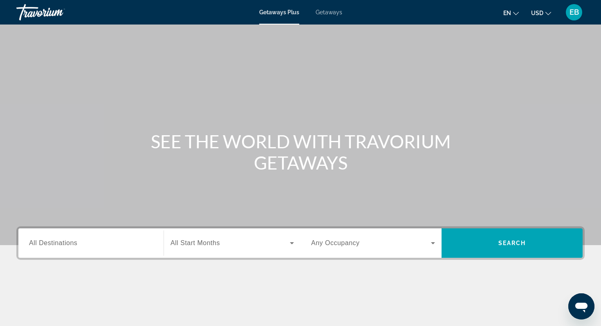
click at [335, 13] on span "Getaways" at bounding box center [329, 12] width 27 height 7
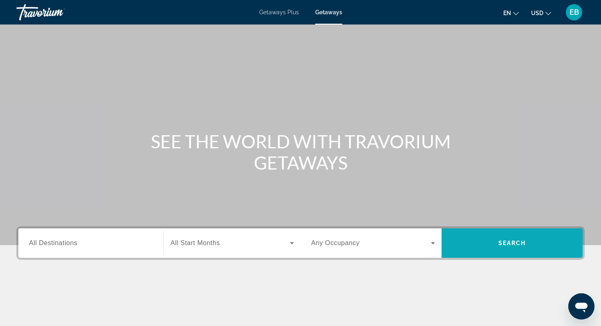
click at [514, 243] on span "Search" at bounding box center [513, 243] width 28 height 7
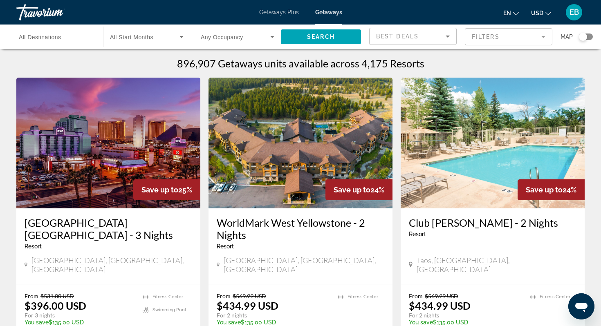
click at [550, 14] on icon "Change currency" at bounding box center [549, 14] width 6 height 6
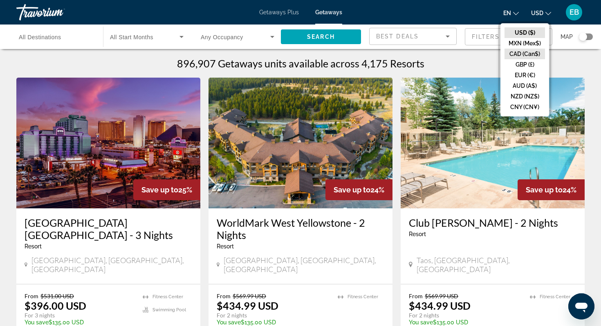
click at [530, 55] on button "CAD (Can$)" at bounding box center [525, 54] width 40 height 11
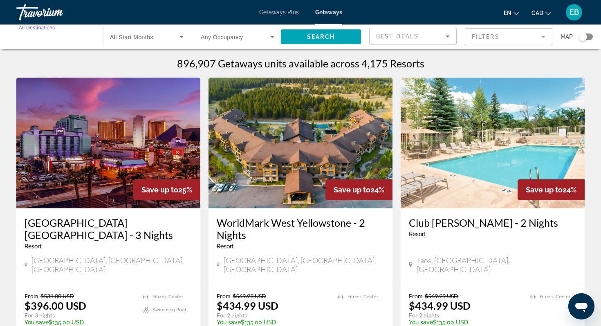
click at [62, 41] on input "Destination All Destinations" at bounding box center [56, 37] width 74 height 10
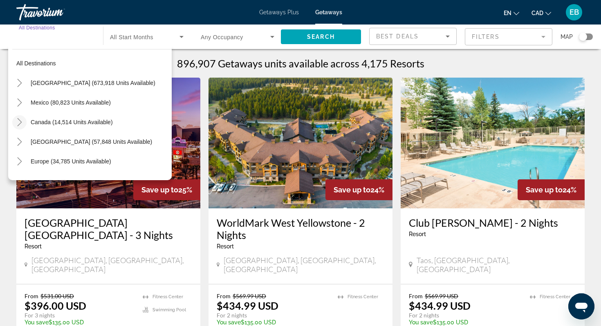
click at [16, 123] on icon "Toggle Canada (14,514 units available)" at bounding box center [20, 122] width 8 height 8
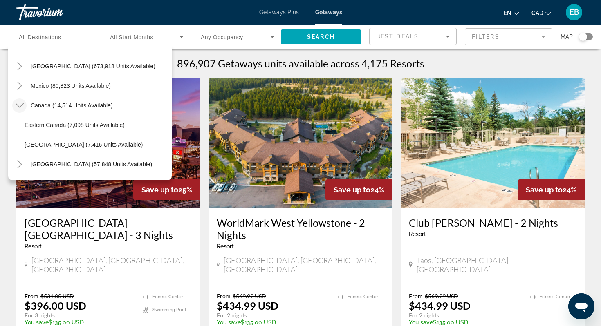
scroll to position [19, 0]
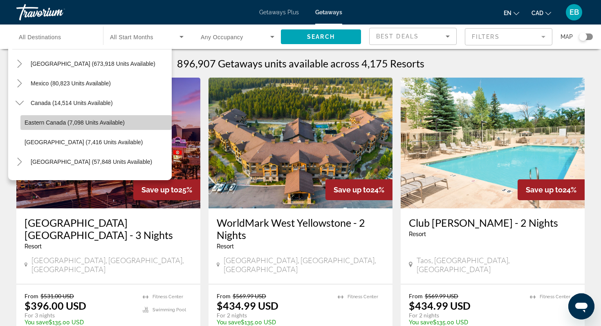
click at [35, 122] on span "Eastern Canada (7,098 units available)" at bounding box center [75, 122] width 100 height 7
type input "**********"
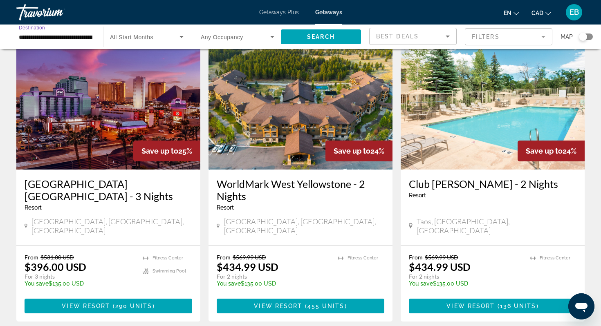
scroll to position [0, 0]
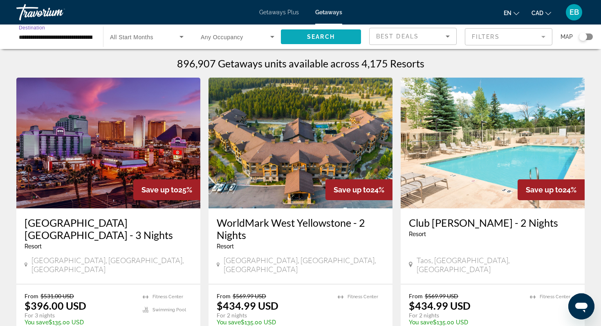
click at [314, 35] on span "Search" at bounding box center [321, 37] width 28 height 7
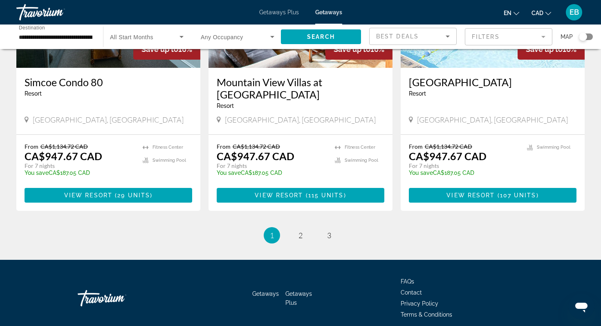
scroll to position [1009, 0]
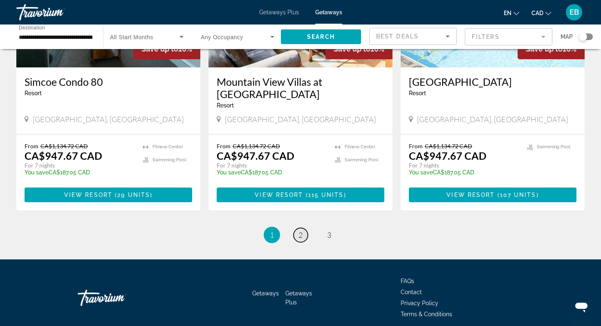
click at [301, 231] on span "2" at bounding box center [301, 235] width 4 height 9
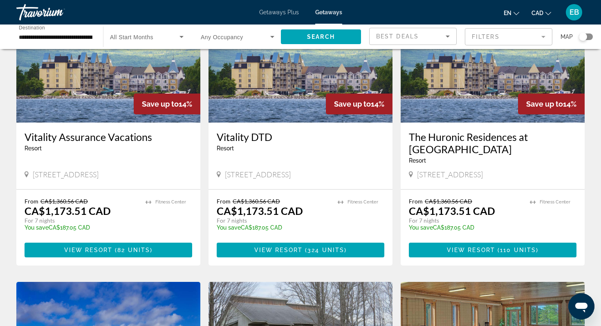
scroll to position [677, 0]
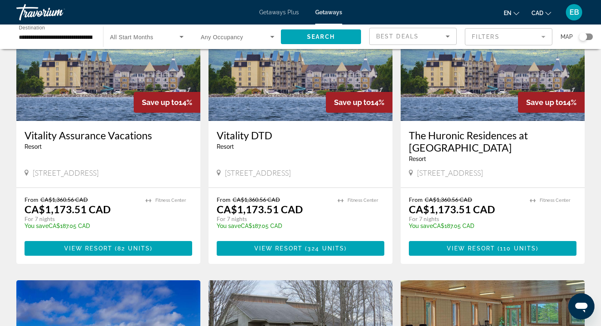
click at [503, 38] on mat-form-field "Filters" at bounding box center [509, 36] width 88 height 17
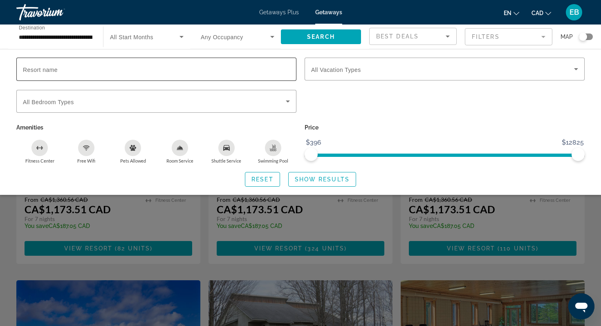
click at [220, 71] on input "Resort name" at bounding box center [156, 70] width 267 height 10
type input "**********"
click at [309, 34] on span "Search" at bounding box center [321, 37] width 28 height 7
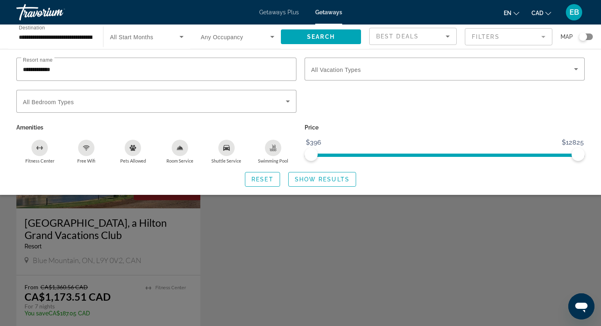
click at [245, 254] on div "Search widget" at bounding box center [300, 225] width 601 height 204
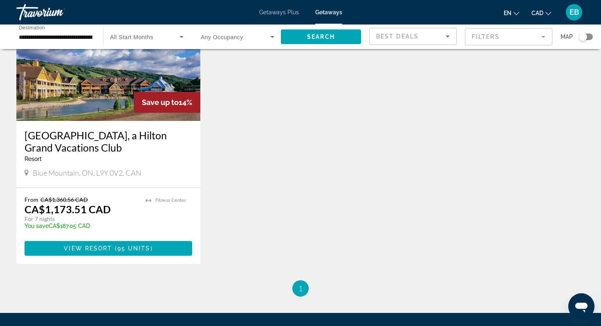
scroll to position [87, 0]
click at [119, 244] on span "Main content" at bounding box center [109, 249] width 168 height 20
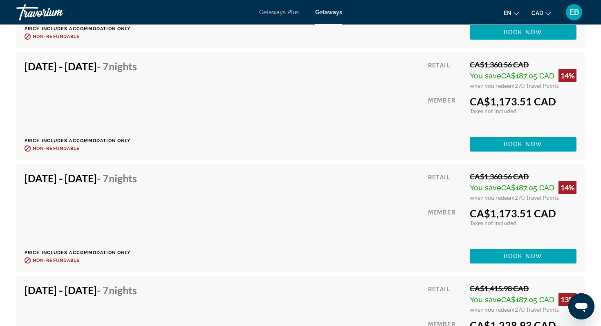
scroll to position [2114, 0]
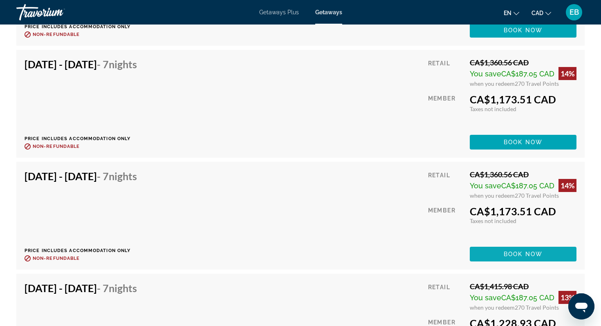
click at [522, 251] on span "Book now" at bounding box center [523, 254] width 39 height 7
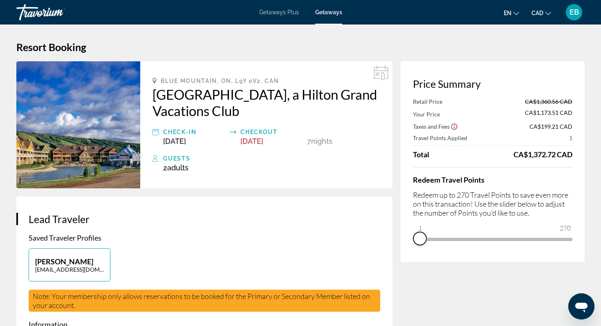
drag, startPoint x: 563, startPoint y: 238, endPoint x: 419, endPoint y: 242, distance: 144.0
click at [419, 242] on div "Price Summary Retail Price CA$1,360.56 CAD Your Price CA$1,173.51 CAD Taxes and…" at bounding box center [493, 161] width 184 height 201
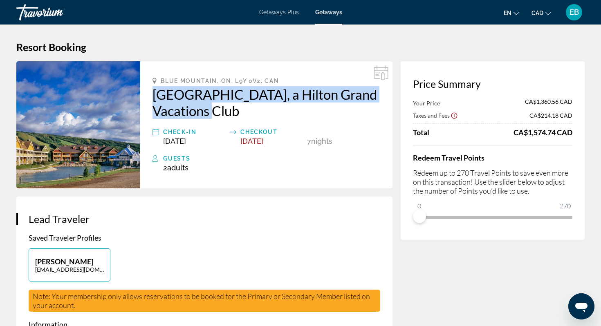
drag, startPoint x: 152, startPoint y: 91, endPoint x: 264, endPoint y: 117, distance: 115.4
click at [264, 117] on div "[GEOGRAPHIC_DATA], [GEOGRAPHIC_DATA], L9Y 0V2, [GEOGRAPHIC_DATA], a Hilton Gran…" at bounding box center [266, 124] width 252 height 127
click at [292, 179] on div "[GEOGRAPHIC_DATA], [GEOGRAPHIC_DATA], L9Y 0V2, [GEOGRAPHIC_DATA], a Hilton Gran…" at bounding box center [266, 124] width 252 height 127
drag, startPoint x: 149, startPoint y: 86, endPoint x: 294, endPoint y: 110, distance: 147.2
click at [294, 110] on div "[GEOGRAPHIC_DATA], [GEOGRAPHIC_DATA], L9Y 0V2, [GEOGRAPHIC_DATA], a Hilton Gran…" at bounding box center [266, 124] width 252 height 127
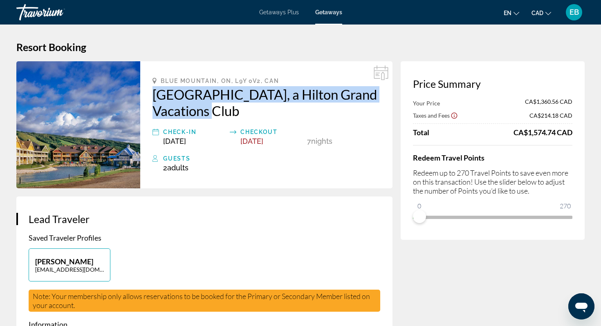
copy h2 "[GEOGRAPHIC_DATA], a Hilton Grand Vacations Club"
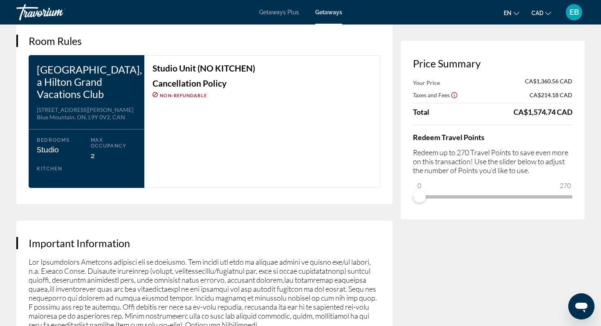
scroll to position [1037, 0]
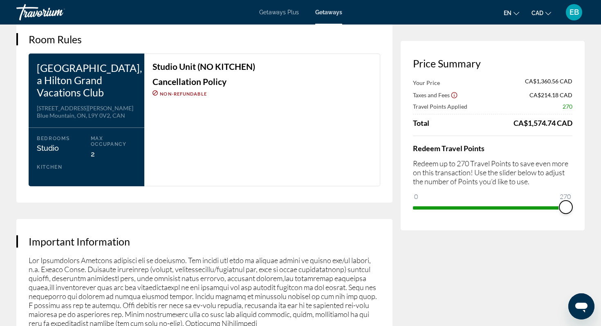
drag, startPoint x: 418, startPoint y: 198, endPoint x: 571, endPoint y: 200, distance: 153.0
click at [571, 207] on ngx-slider "0 270 270" at bounding box center [493, 208] width 160 height 2
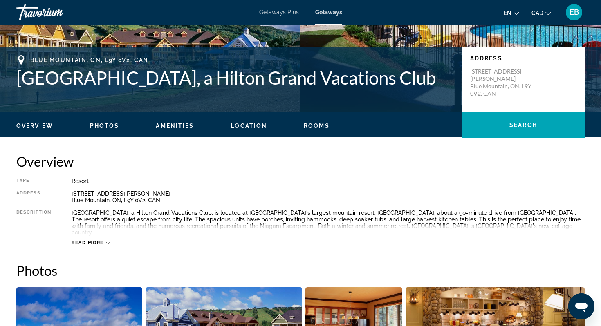
scroll to position [140, 0]
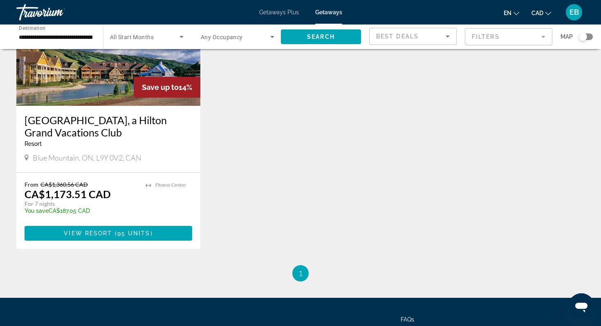
scroll to position [104, 0]
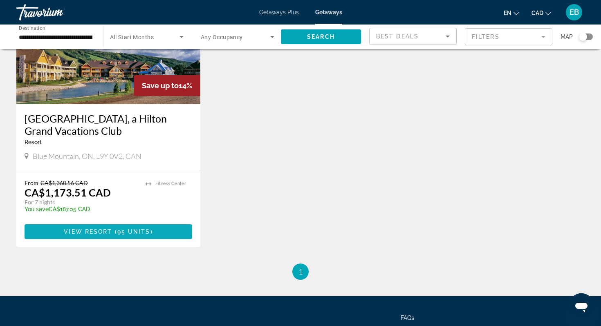
click at [98, 229] on span "View Resort" at bounding box center [88, 232] width 48 height 7
